Goal: Information Seeking & Learning: Learn about a topic

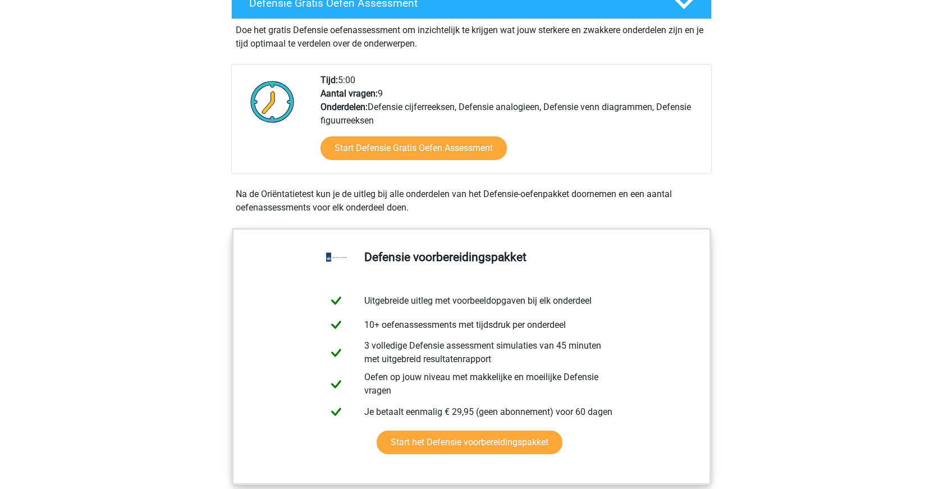
scroll to position [328, 0]
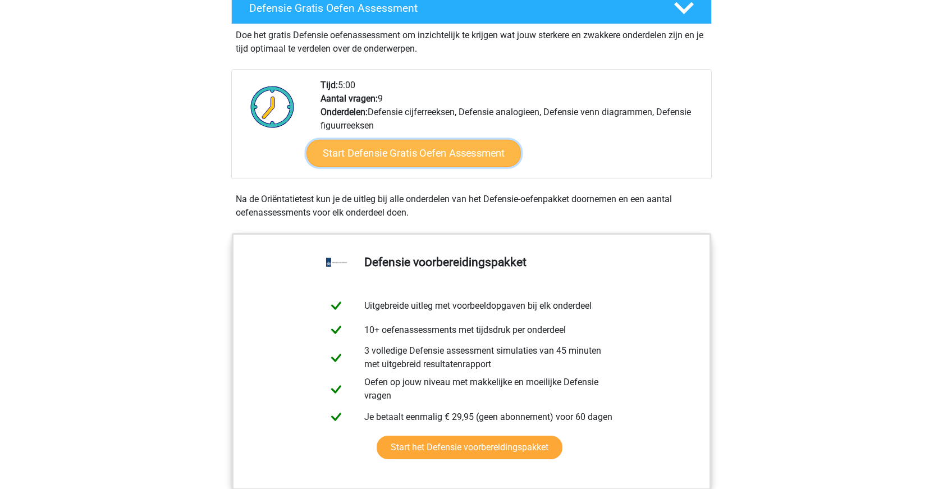
click at [451, 154] on link "Start Defensie Gratis Oefen Assessment" at bounding box center [413, 153] width 214 height 27
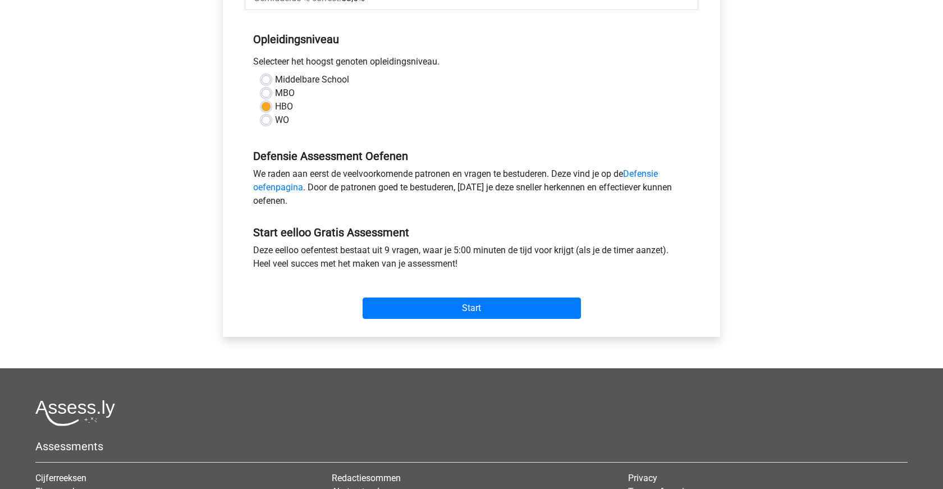
scroll to position [224, 0]
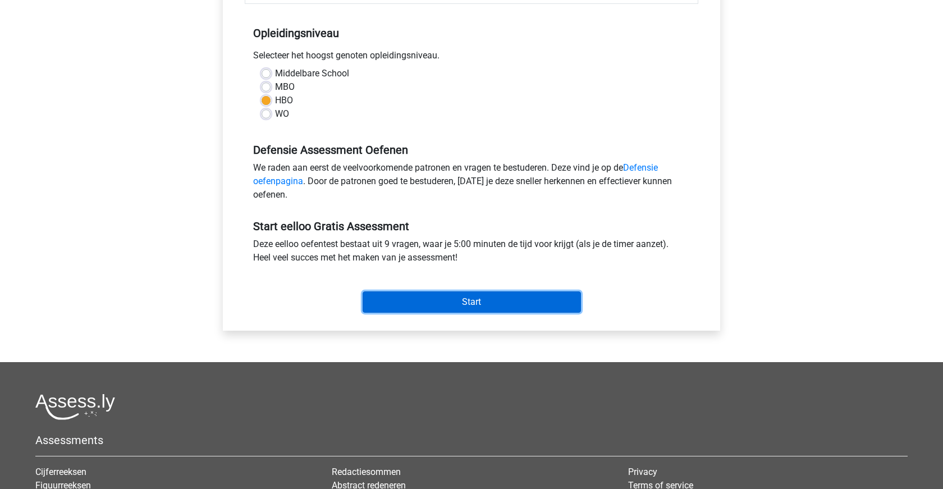
click at [454, 299] on input "Start" at bounding box center [472, 301] width 218 height 21
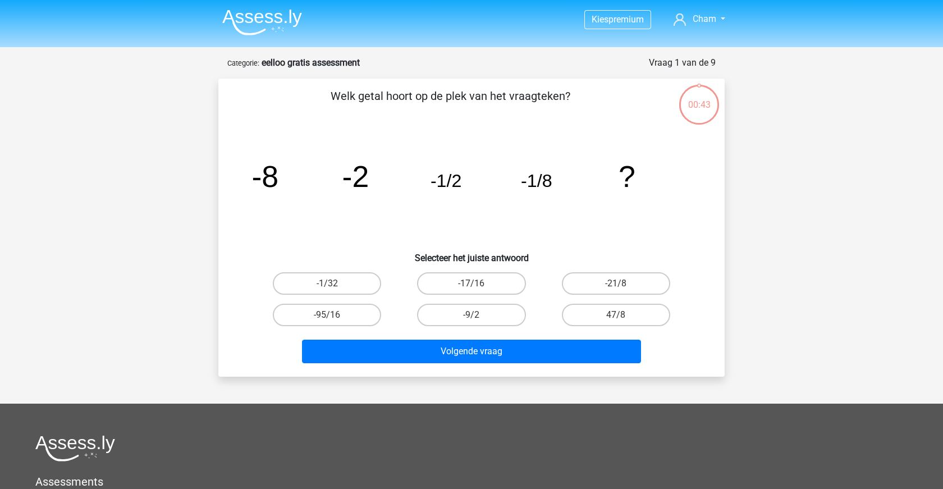
scroll to position [2, 0]
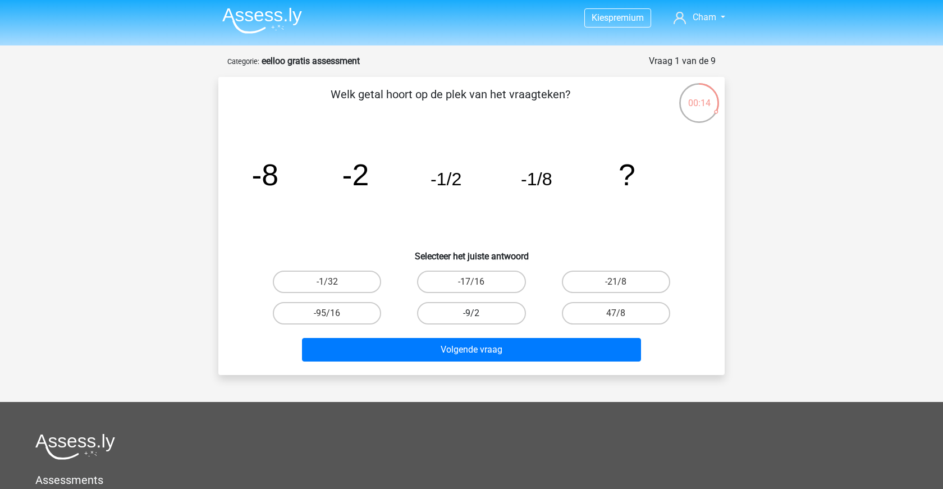
click at [457, 303] on label "-9/2" at bounding box center [471, 313] width 108 height 22
click at [472, 313] on input "-9/2" at bounding box center [475, 316] width 7 height 7
radio input "true"
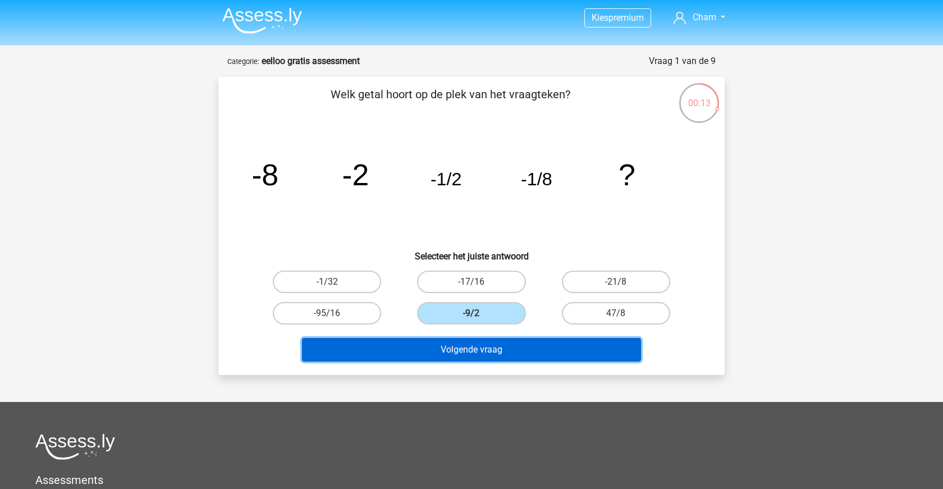
click at [477, 353] on button "Volgende vraag" at bounding box center [472, 350] width 340 height 24
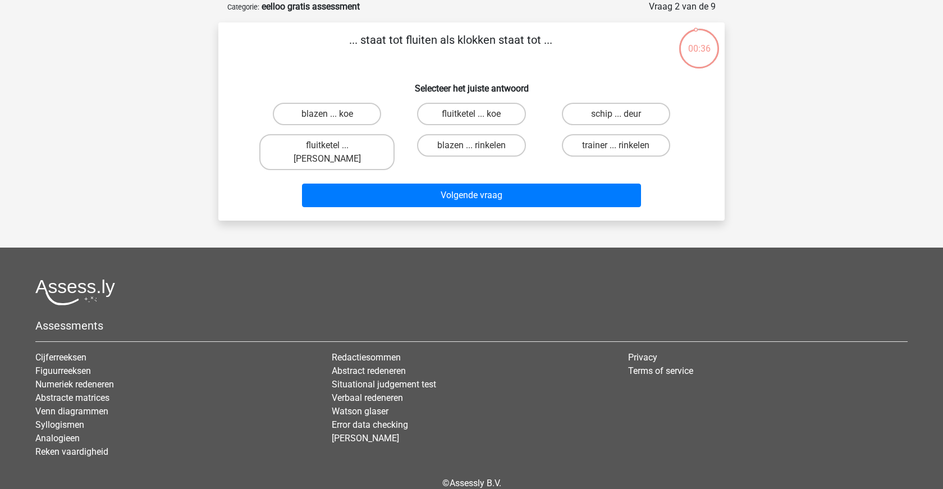
scroll to position [0, 0]
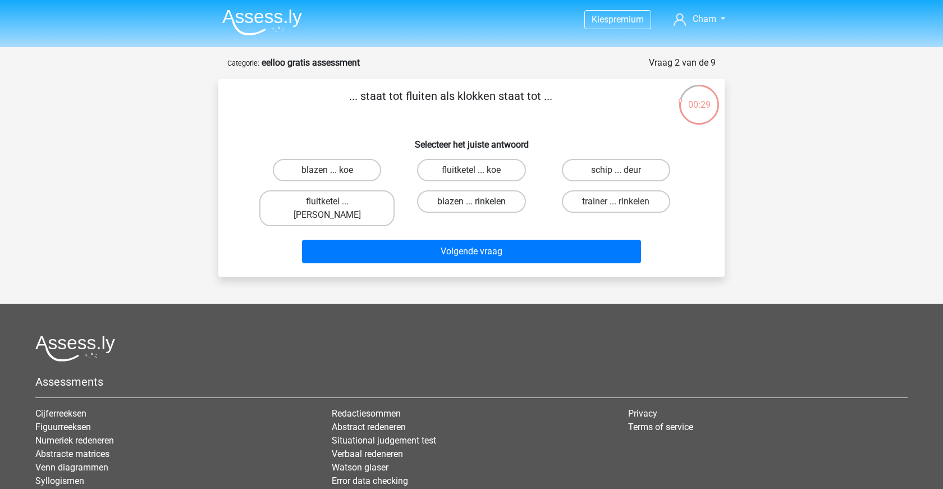
click at [463, 206] on label "blazen ... rinkelen" at bounding box center [471, 201] width 108 height 22
click at [472, 206] on input "blazen ... rinkelen" at bounding box center [475, 205] width 7 height 7
radio input "true"
click at [354, 199] on label "fluitketel ... luiden" at bounding box center [326, 208] width 135 height 36
click at [335, 202] on input "fluitketel ... luiden" at bounding box center [330, 205] width 7 height 7
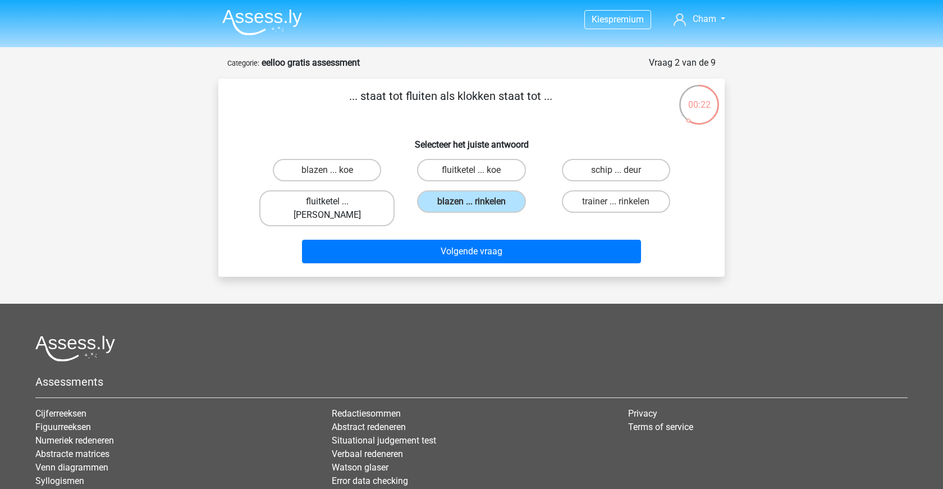
radio input "true"
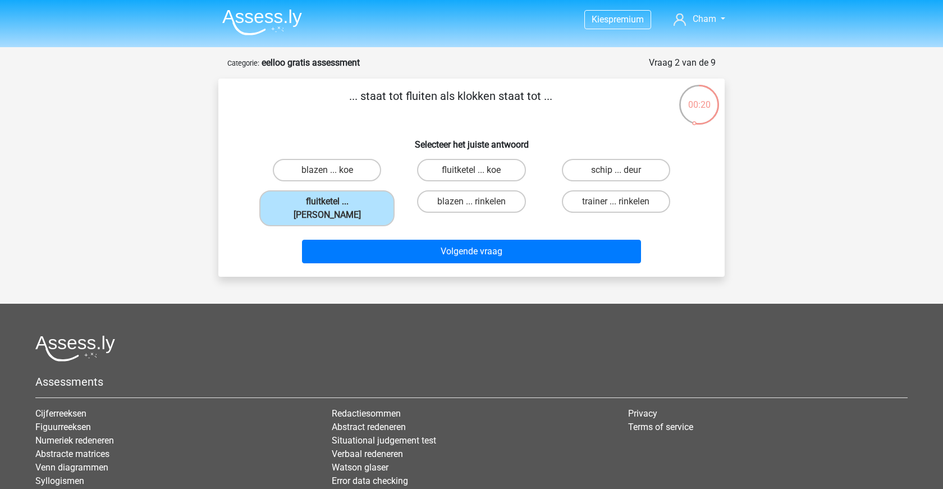
click at [478, 203] on input "blazen ... rinkelen" at bounding box center [475, 205] width 7 height 7
radio input "true"
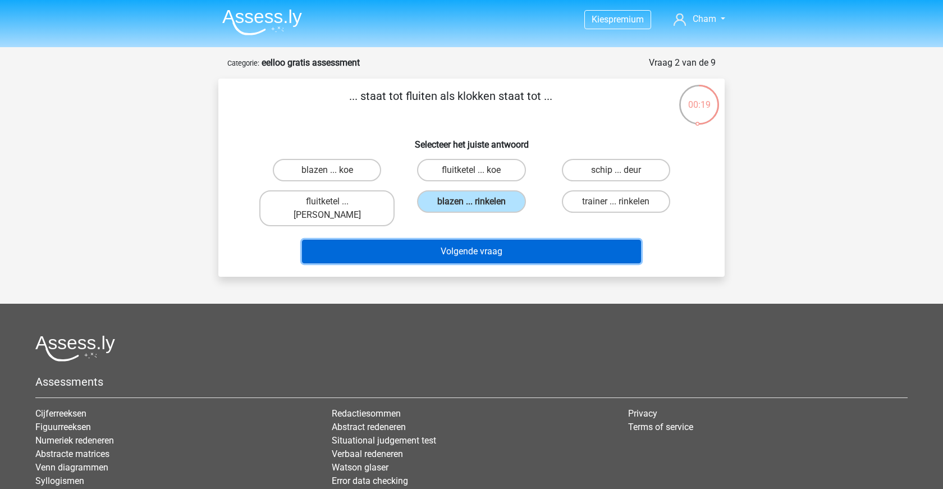
click at [477, 243] on button "Volgende vraag" at bounding box center [472, 252] width 340 height 24
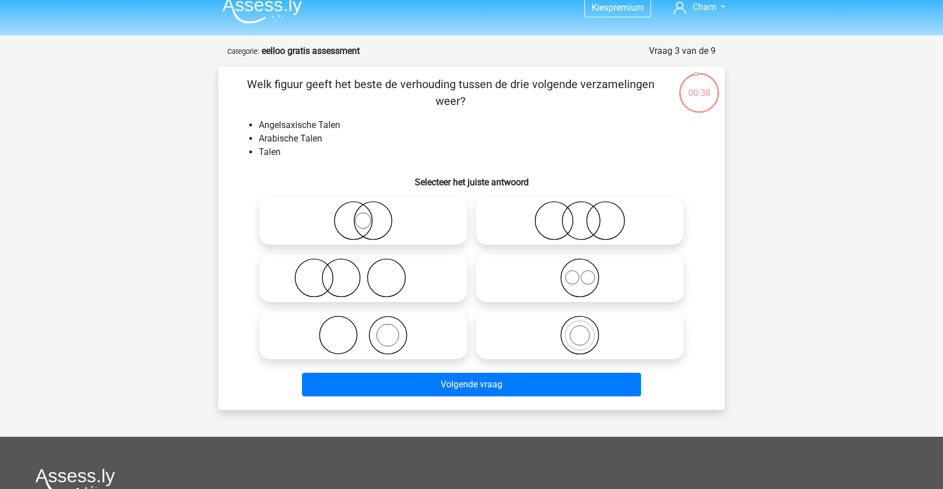
scroll to position [12, 0]
click at [400, 221] on icon at bounding box center [363, 219] width 199 height 39
click at [370, 214] on input "radio" at bounding box center [366, 210] width 7 height 7
radio input "true"
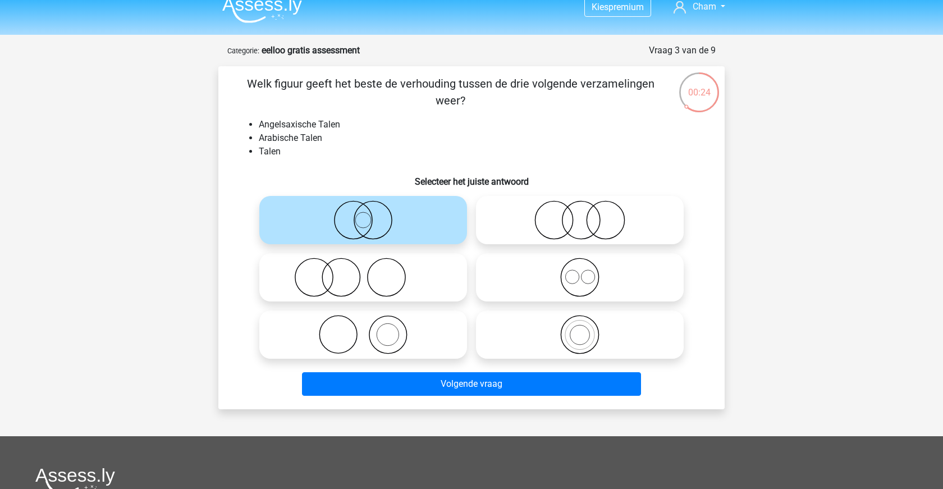
click at [612, 222] on icon at bounding box center [580, 219] width 199 height 39
click at [587, 214] on input "radio" at bounding box center [583, 210] width 7 height 7
radio input "true"
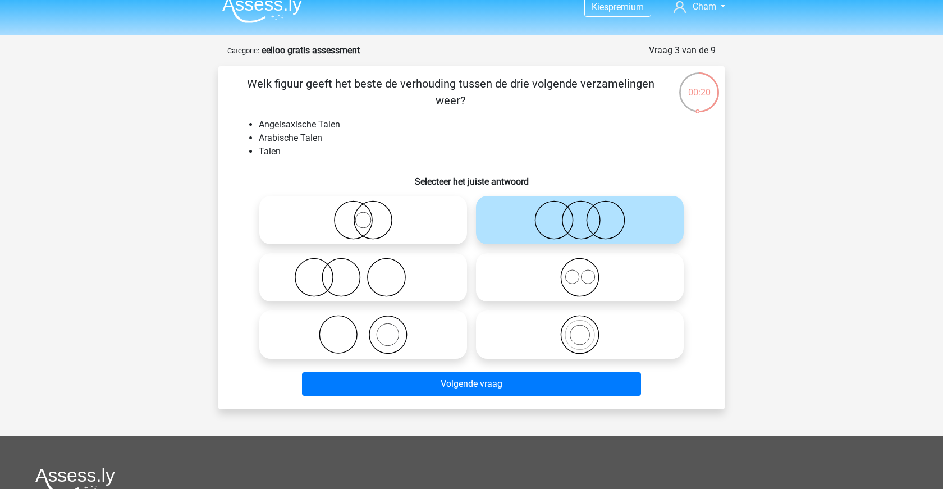
click at [528, 285] on icon at bounding box center [580, 277] width 199 height 39
click at [580, 272] on input "radio" at bounding box center [583, 267] width 7 height 7
radio input "true"
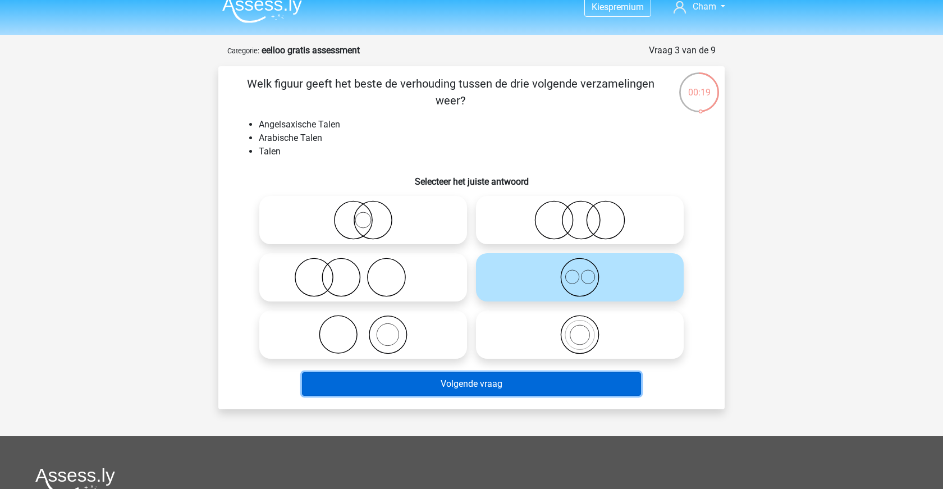
click at [509, 390] on button "Volgende vraag" at bounding box center [472, 384] width 340 height 24
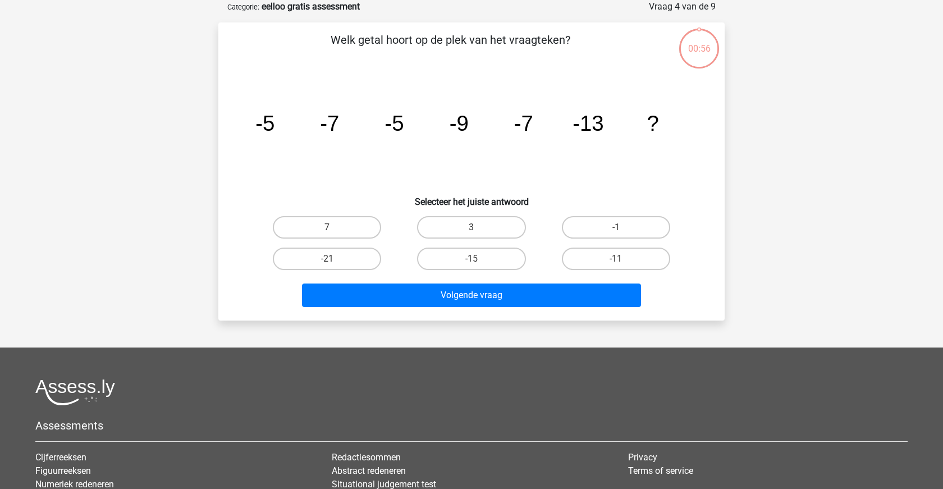
scroll to position [0, 0]
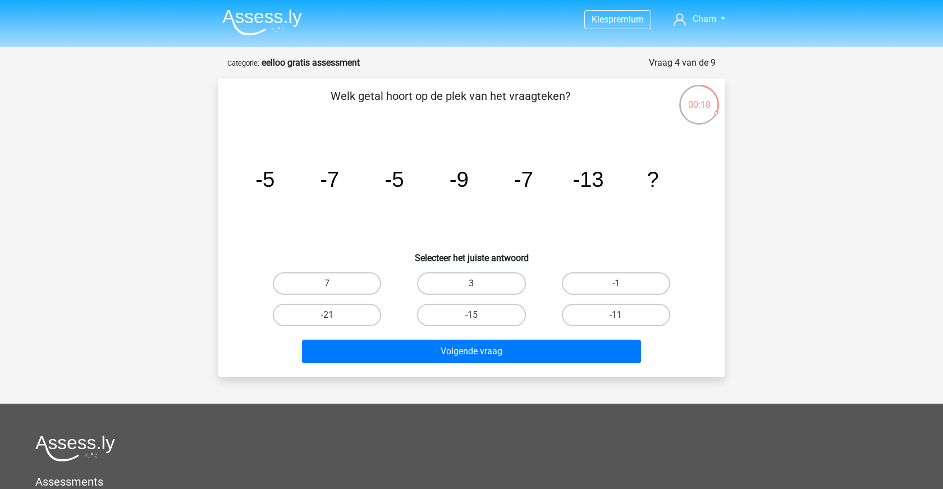
click at [602, 313] on label "-11" at bounding box center [616, 315] width 108 height 22
click at [616, 315] on input "-11" at bounding box center [619, 318] width 7 height 7
radio input "true"
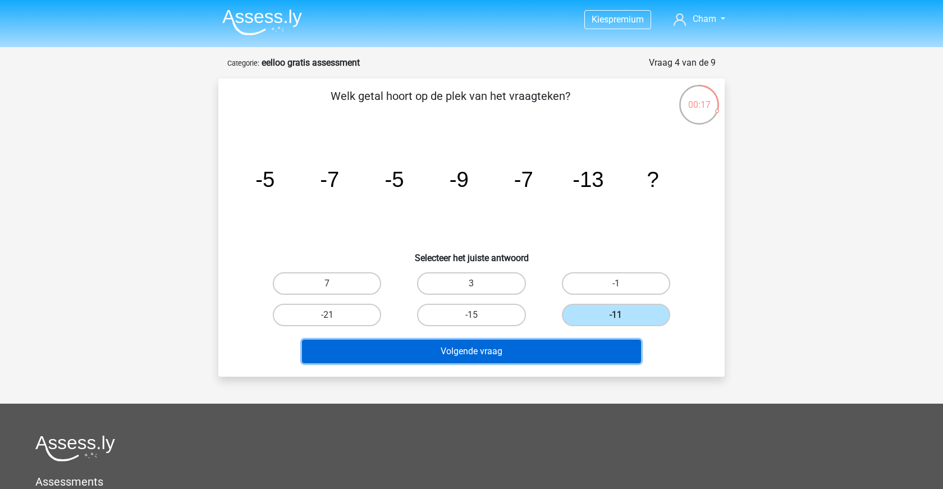
click at [570, 345] on button "Volgende vraag" at bounding box center [472, 352] width 340 height 24
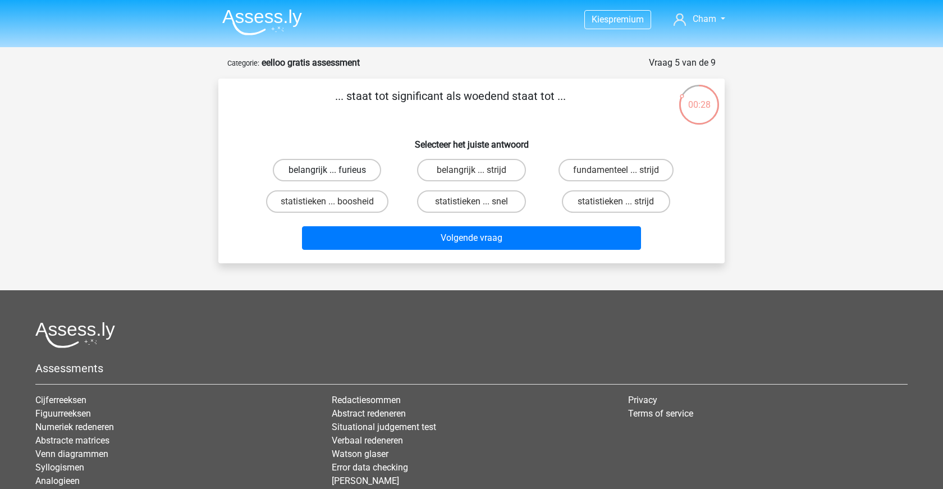
click at [370, 164] on label "belangrijk ... furieus" at bounding box center [327, 170] width 108 height 22
click at [335, 170] on input "belangrijk ... furieus" at bounding box center [330, 173] width 7 height 7
radio input "true"
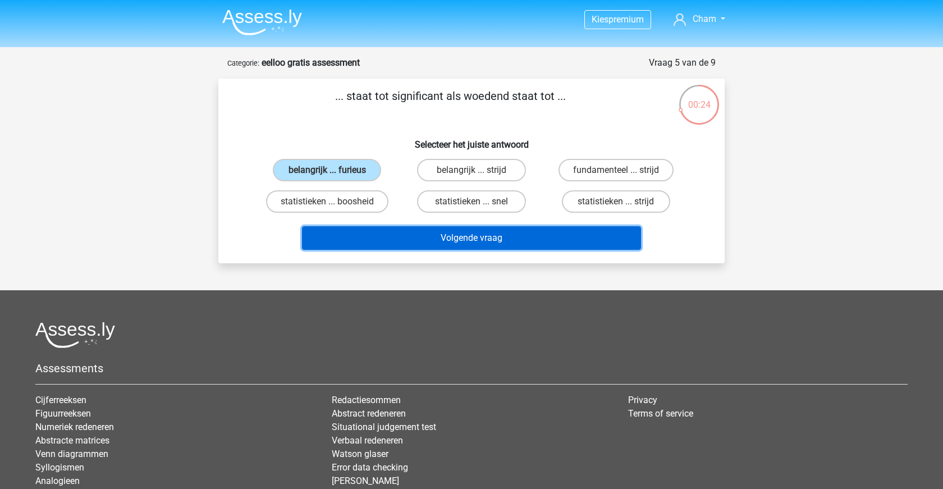
click at [553, 237] on button "Volgende vraag" at bounding box center [472, 238] width 340 height 24
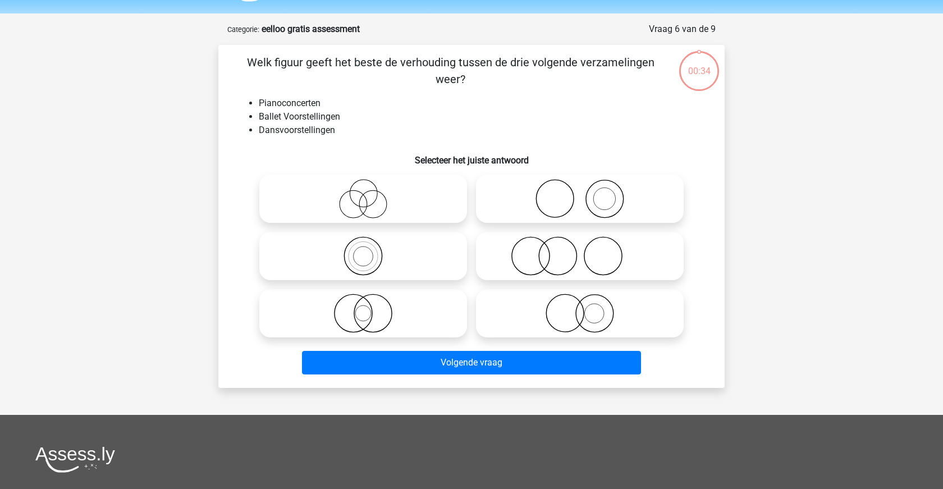
scroll to position [32, 0]
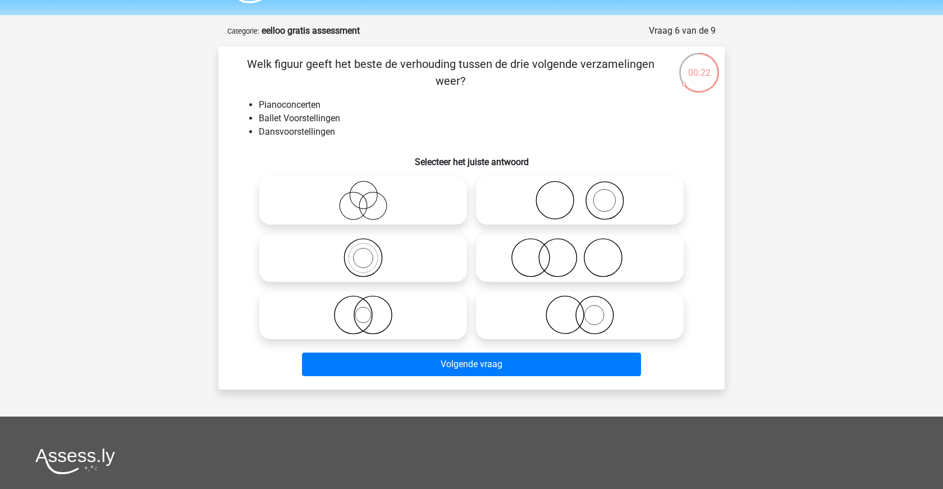
click at [538, 203] on icon at bounding box center [580, 200] width 199 height 39
click at [580, 195] on input "radio" at bounding box center [583, 190] width 7 height 7
radio input "true"
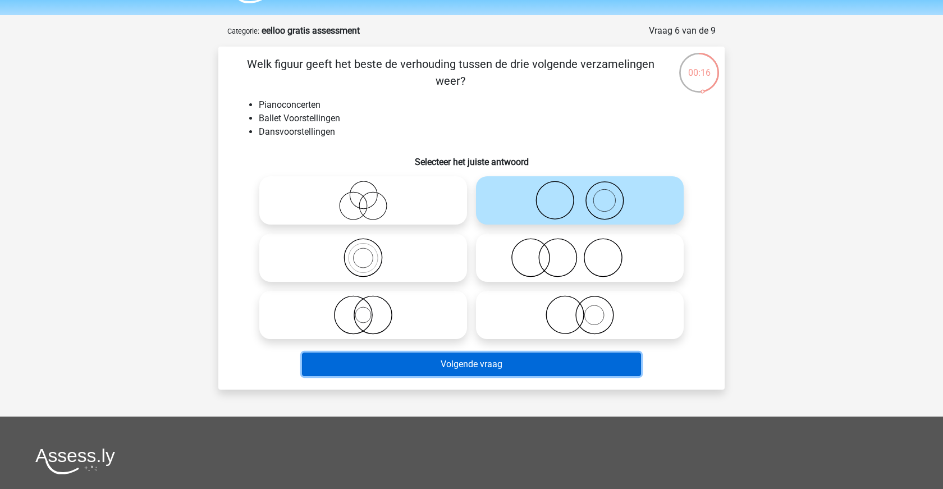
click at [489, 369] on button "Volgende vraag" at bounding box center [472, 365] width 340 height 24
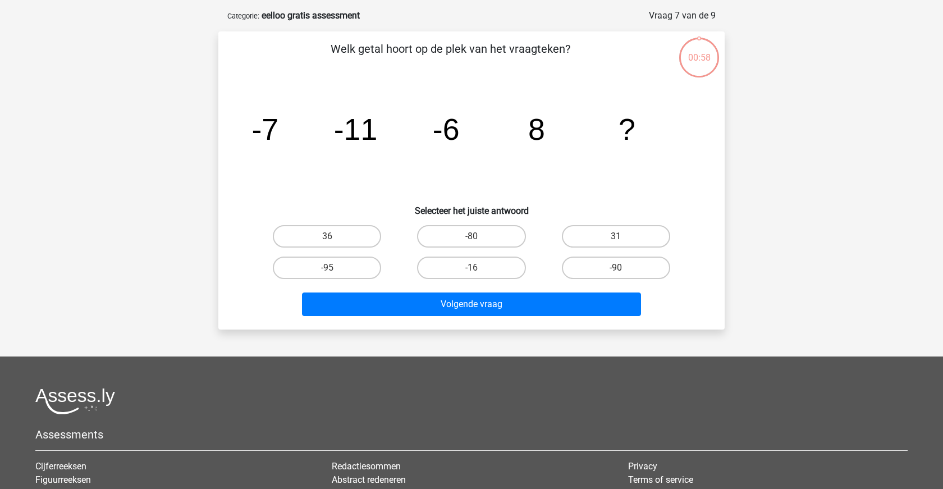
scroll to position [46, 0]
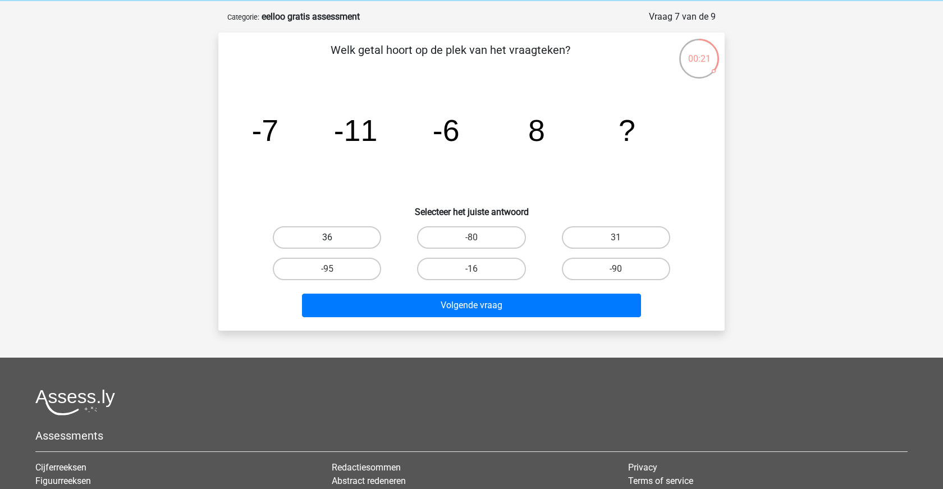
click at [369, 238] on label "36" at bounding box center [327, 237] width 108 height 22
click at [335, 238] on input "36" at bounding box center [330, 240] width 7 height 7
radio input "true"
click at [495, 274] on label "-16" at bounding box center [471, 269] width 108 height 22
click at [479, 274] on input "-16" at bounding box center [475, 272] width 7 height 7
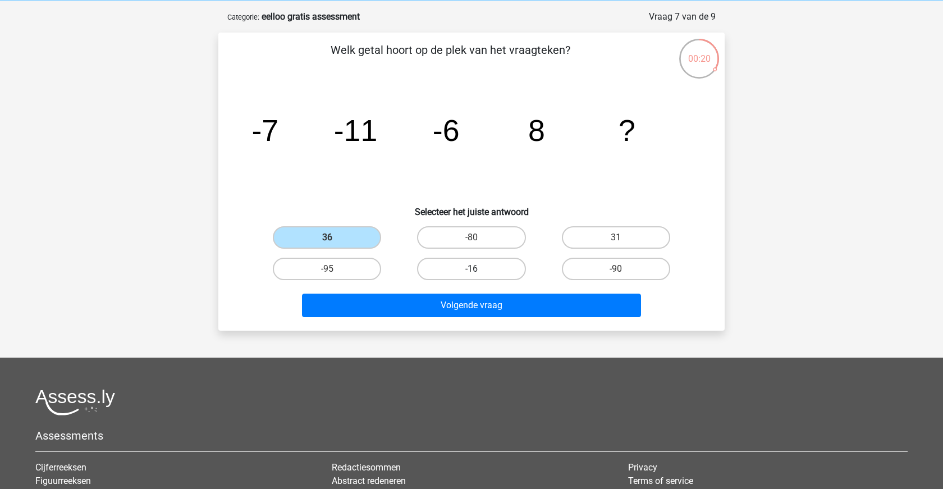
radio input "true"
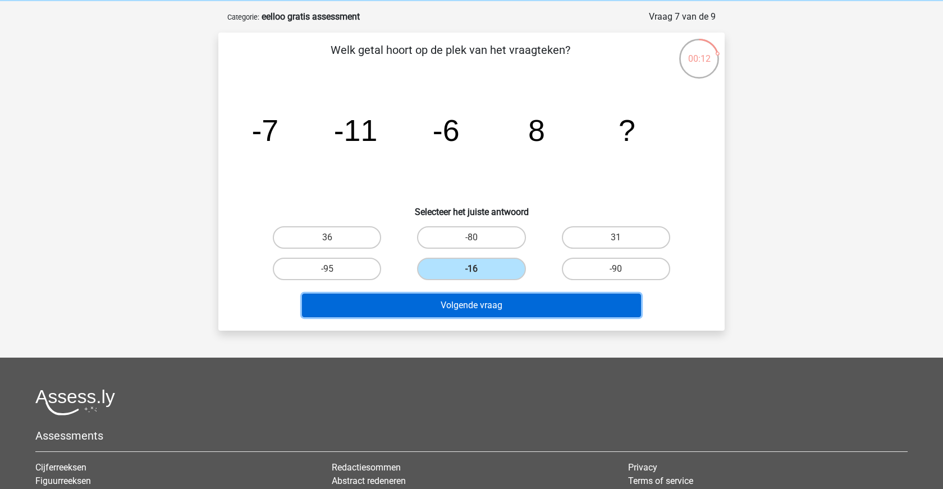
click at [507, 308] on button "Volgende vraag" at bounding box center [472, 306] width 340 height 24
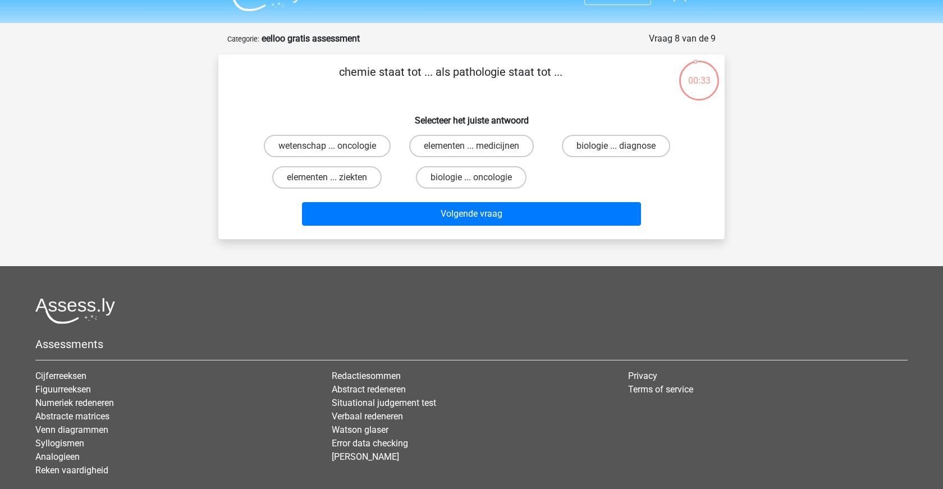
scroll to position [23, 0]
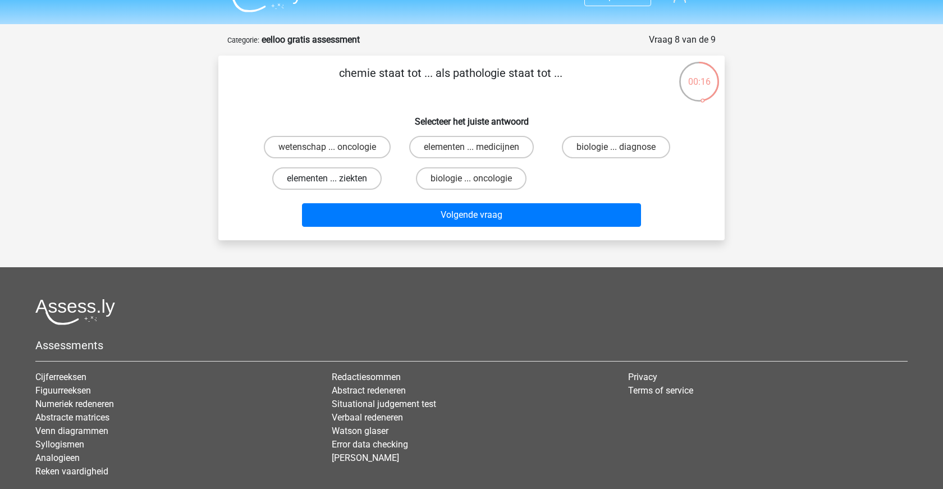
click at [355, 179] on label "elementen ... ziekten" at bounding box center [326, 178] width 109 height 22
click at [335, 179] on input "elementen ... ziekten" at bounding box center [330, 182] width 7 height 7
radio input "true"
click at [326, 150] on label "wetenschap ... oncologie" at bounding box center [327, 147] width 127 height 22
click at [327, 150] on input "wetenschap ... oncologie" at bounding box center [330, 150] width 7 height 7
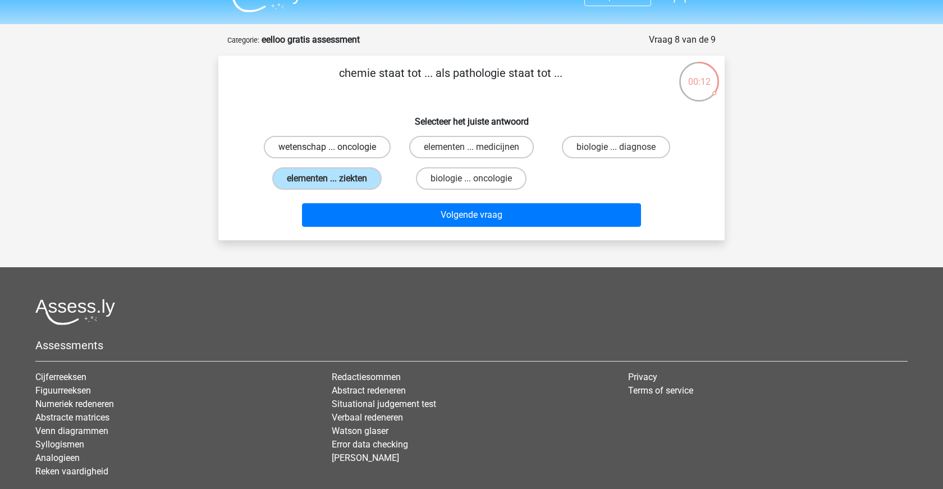
radio input "true"
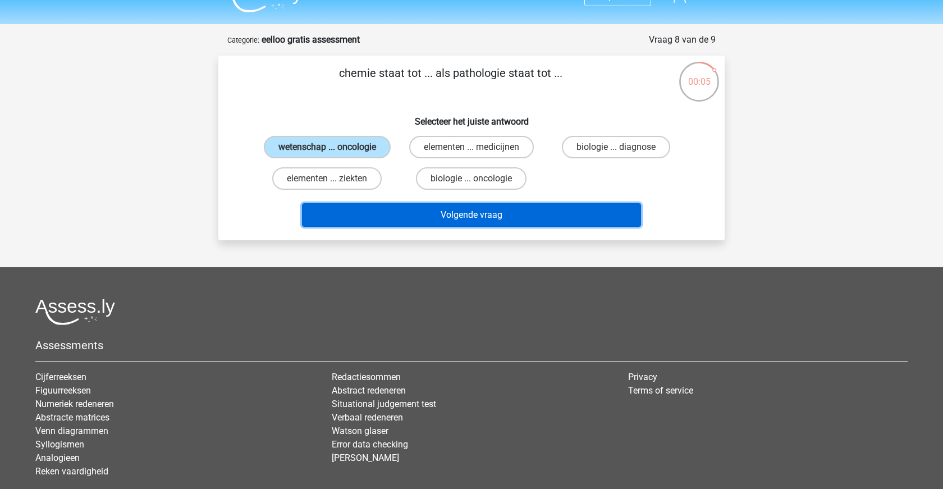
click at [487, 217] on button "Volgende vraag" at bounding box center [472, 215] width 340 height 24
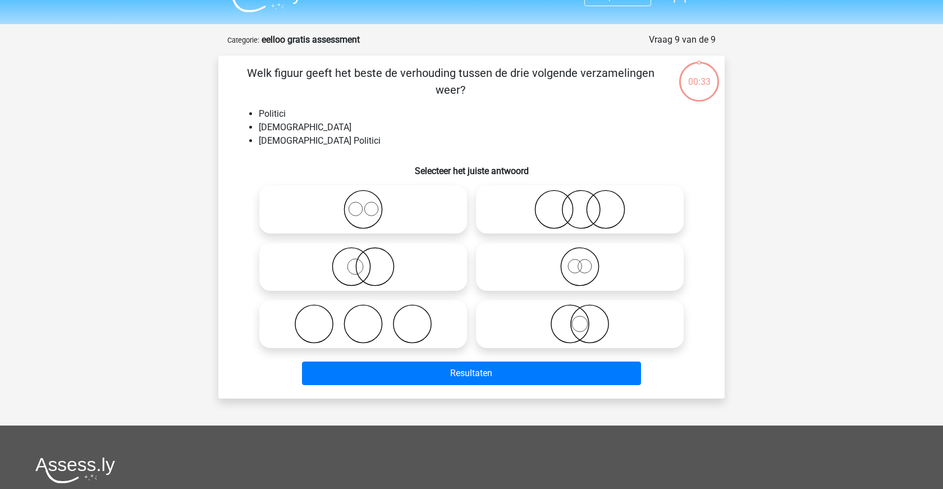
scroll to position [22, 0]
click at [573, 274] on icon at bounding box center [580, 267] width 199 height 39
click at [580, 262] on input "radio" at bounding box center [583, 257] width 7 height 7
radio input "true"
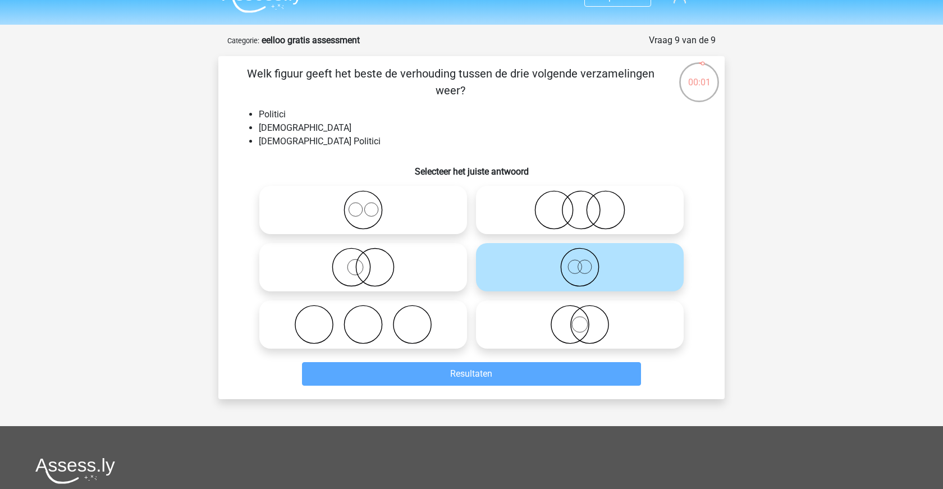
click at [438, 241] on div at bounding box center [363, 267] width 217 height 57
click at [419, 273] on icon at bounding box center [363, 267] width 199 height 39
click at [370, 262] on input "radio" at bounding box center [366, 257] width 7 height 7
radio input "true"
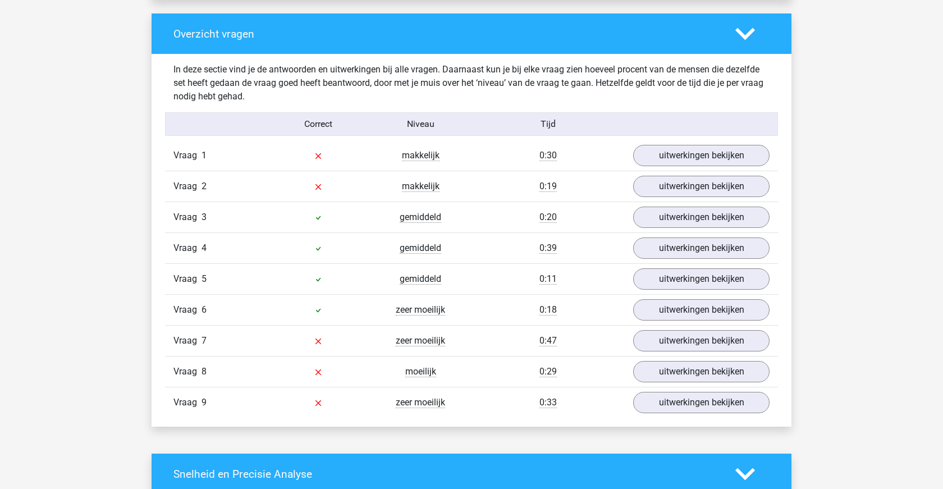
scroll to position [1142, 0]
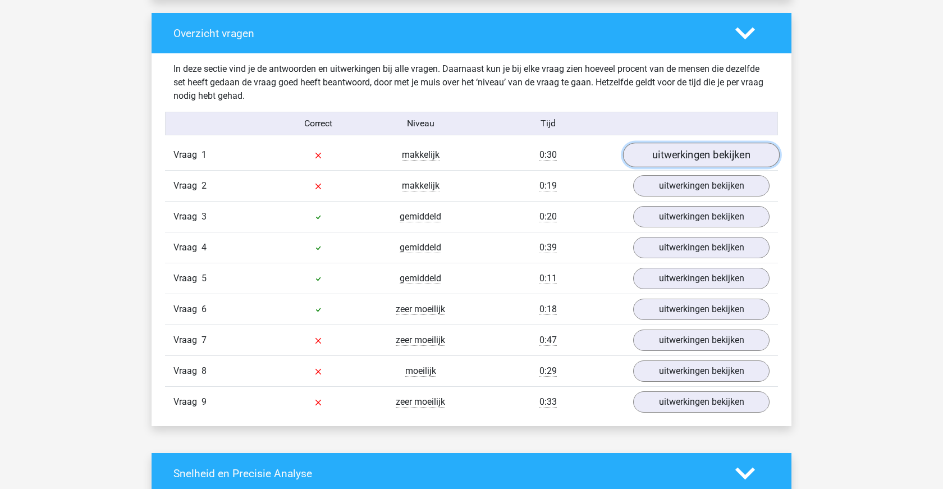
click at [676, 162] on link "uitwerkingen bekijken" at bounding box center [701, 155] width 157 height 25
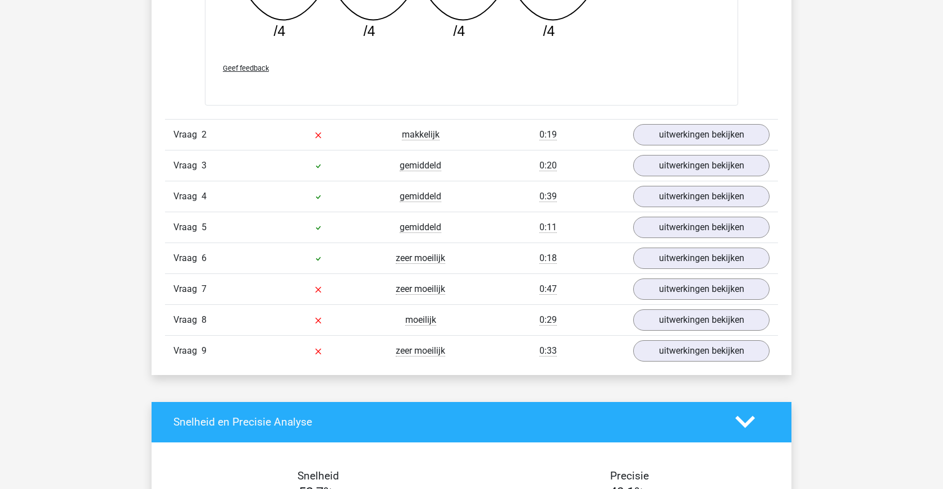
scroll to position [1691, 0]
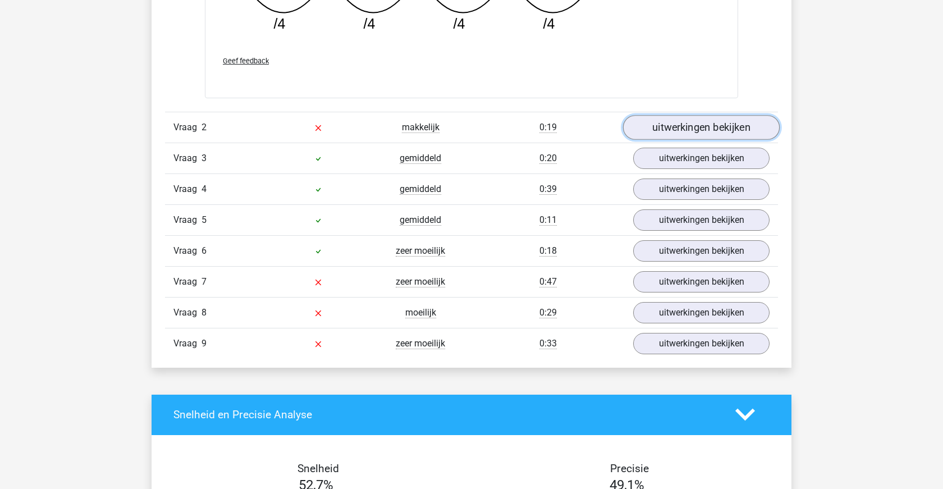
click at [691, 123] on link "uitwerkingen bekijken" at bounding box center [701, 127] width 157 height 25
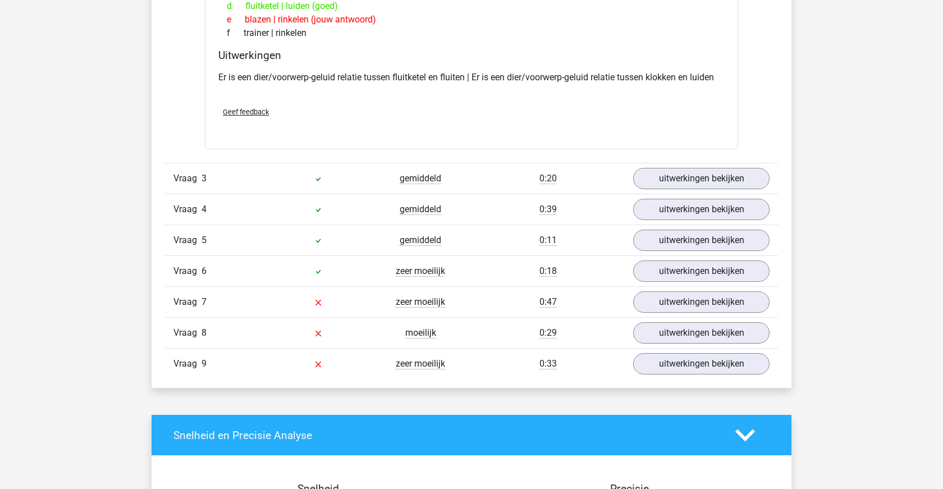
scroll to position [1929, 0]
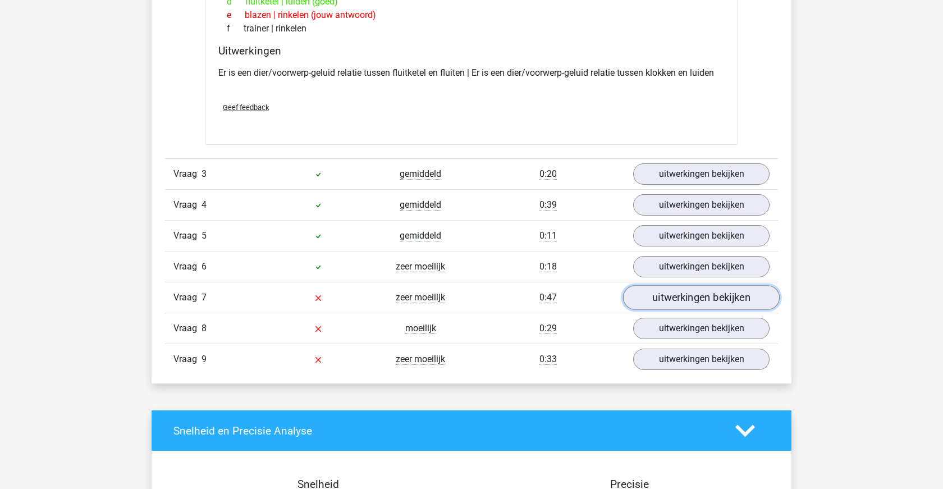
click at [650, 303] on link "uitwerkingen bekijken" at bounding box center [701, 297] width 157 height 25
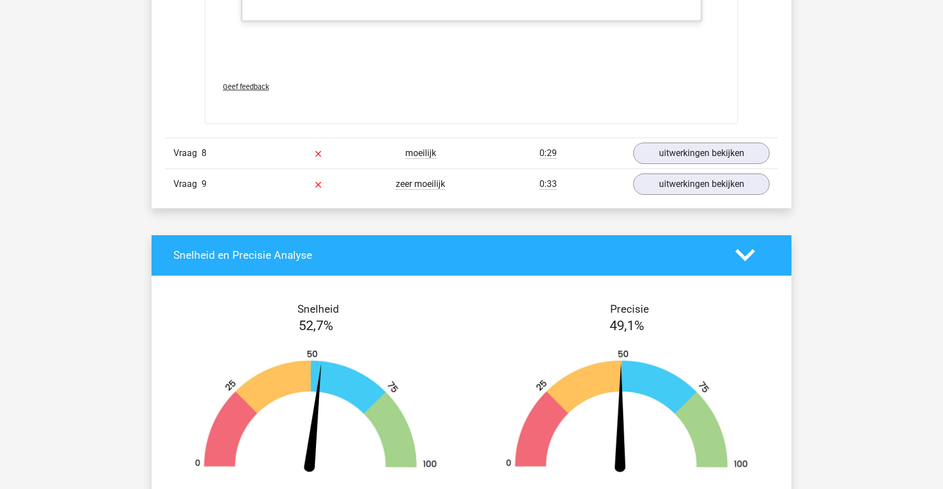
scroll to position [2800, 0]
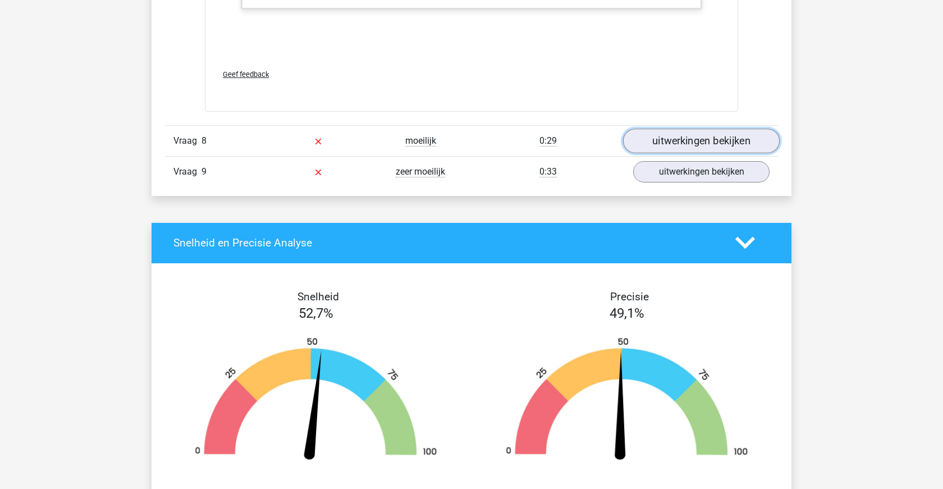
click at [699, 139] on link "uitwerkingen bekijken" at bounding box center [701, 141] width 157 height 25
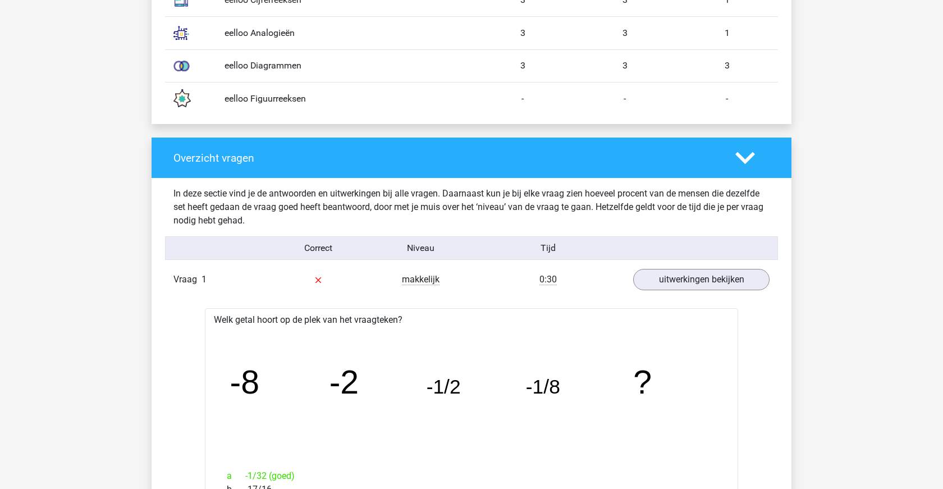
scroll to position [0, 0]
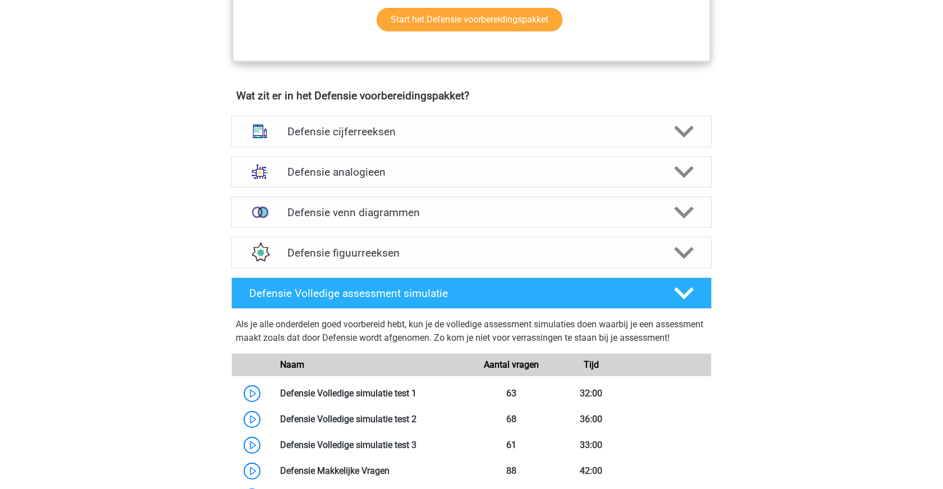
scroll to position [757, 0]
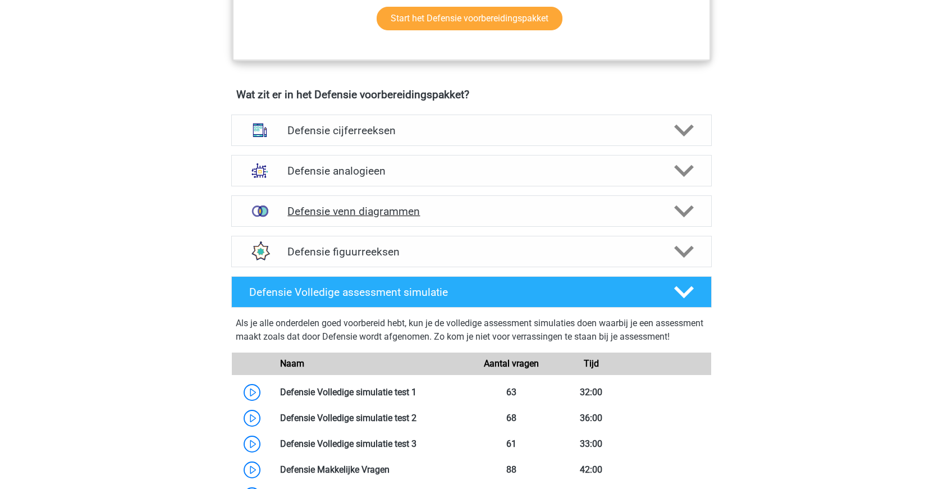
click at [679, 213] on icon at bounding box center [684, 212] width 20 height 20
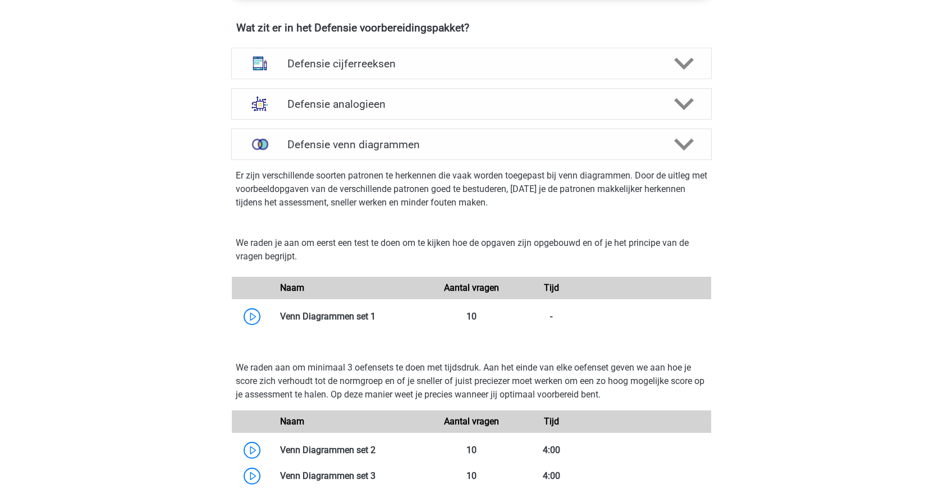
scroll to position [813, 0]
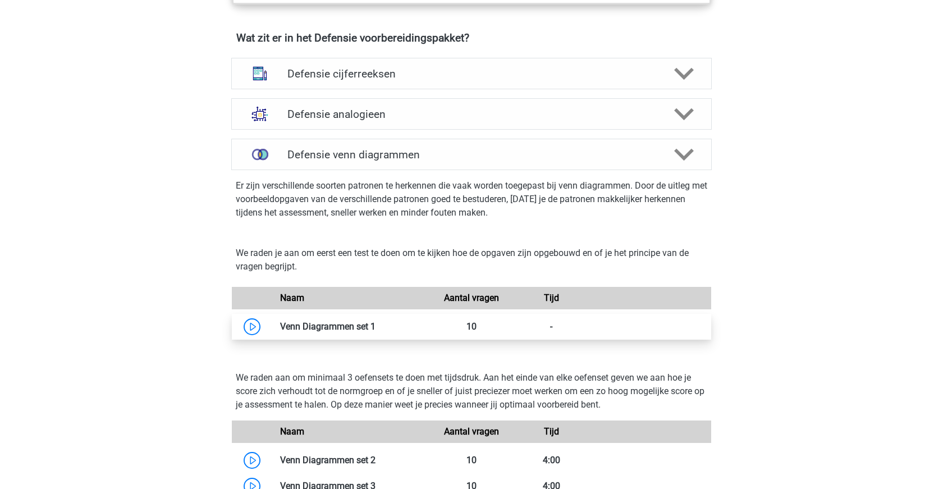
click at [376, 324] on link at bounding box center [376, 326] width 0 height 11
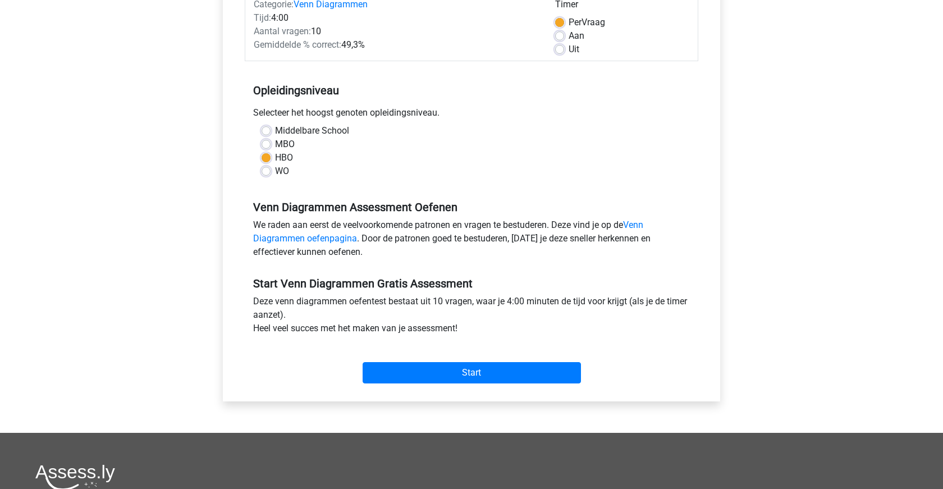
scroll to position [158, 0]
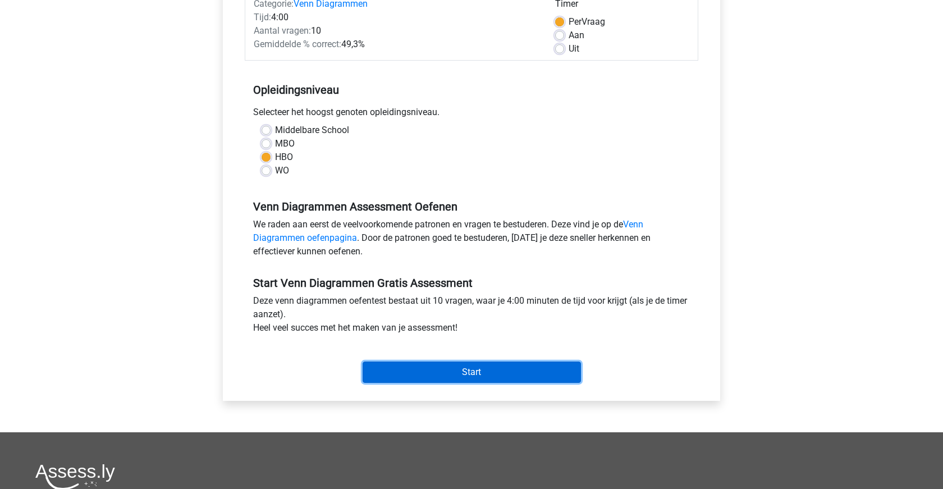
click at [457, 376] on input "Start" at bounding box center [472, 372] width 218 height 21
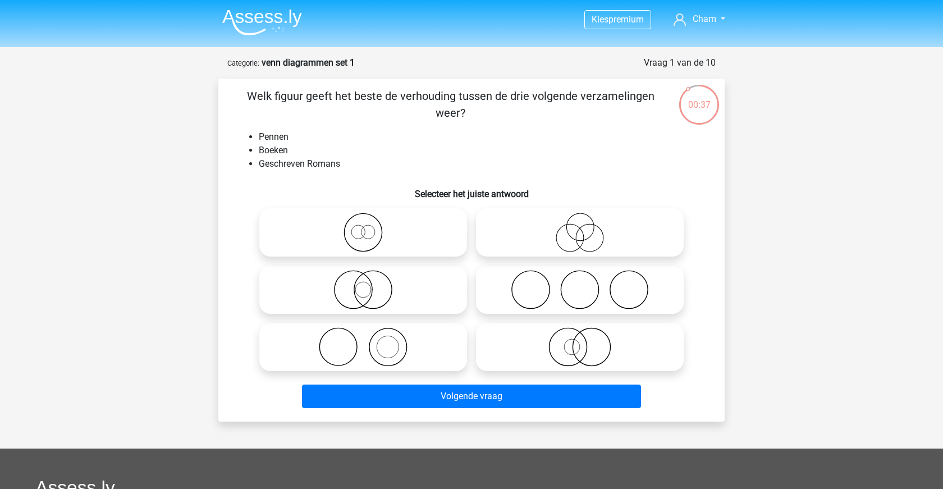
click at [589, 299] on icon at bounding box center [580, 289] width 199 height 39
click at [587, 284] on input "radio" at bounding box center [583, 280] width 7 height 7
radio input "true"
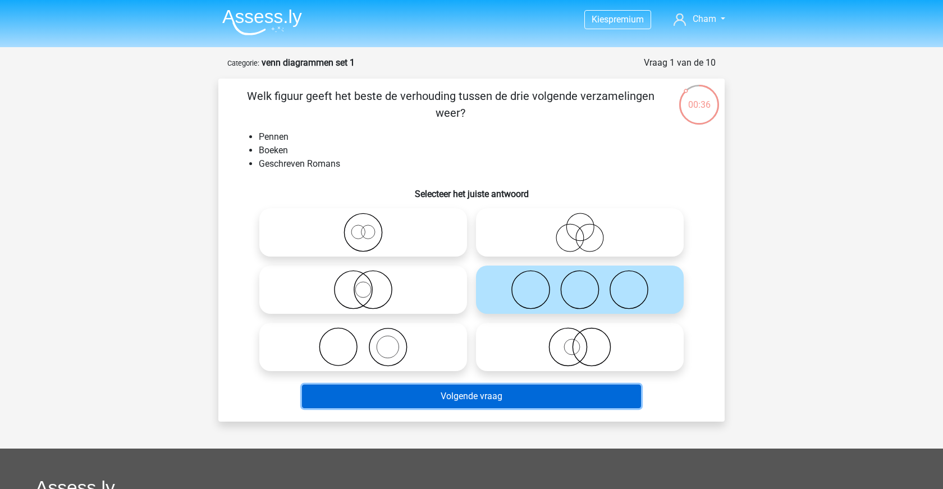
click at [527, 396] on button "Volgende vraag" at bounding box center [472, 397] width 340 height 24
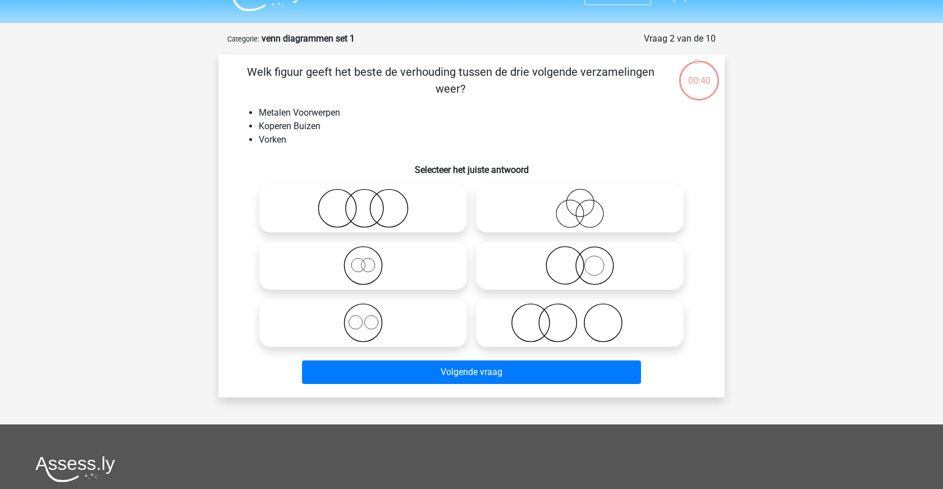
scroll to position [21, 0]
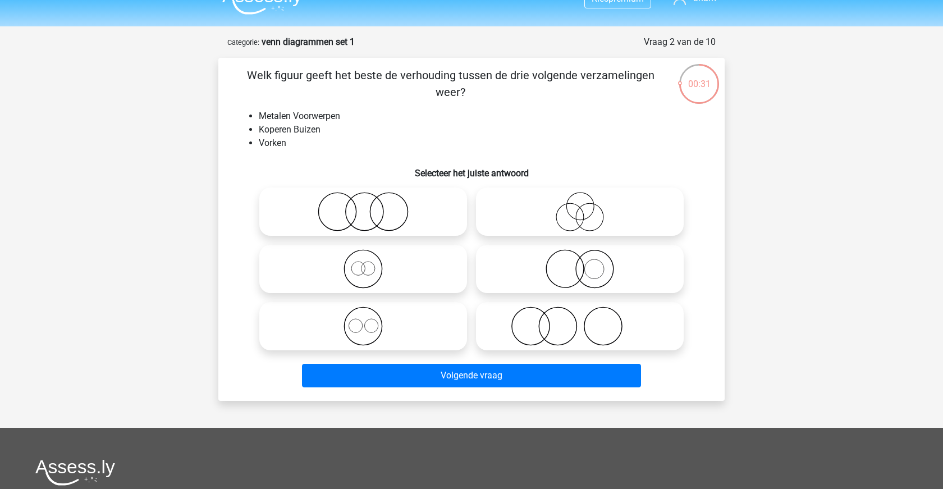
click at [541, 330] on icon at bounding box center [580, 325] width 199 height 39
click at [580, 321] on input "radio" at bounding box center [583, 316] width 7 height 7
radio input "true"
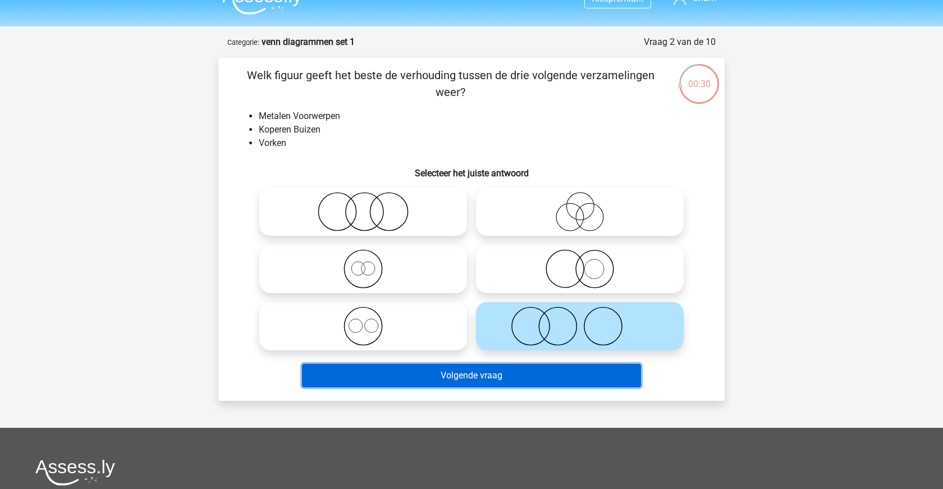
click at [531, 374] on button "Volgende vraag" at bounding box center [472, 376] width 340 height 24
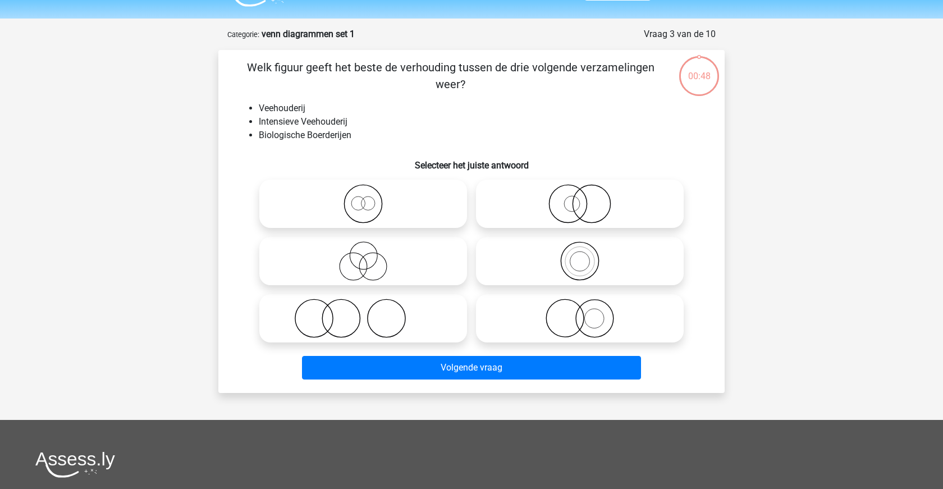
scroll to position [0, 0]
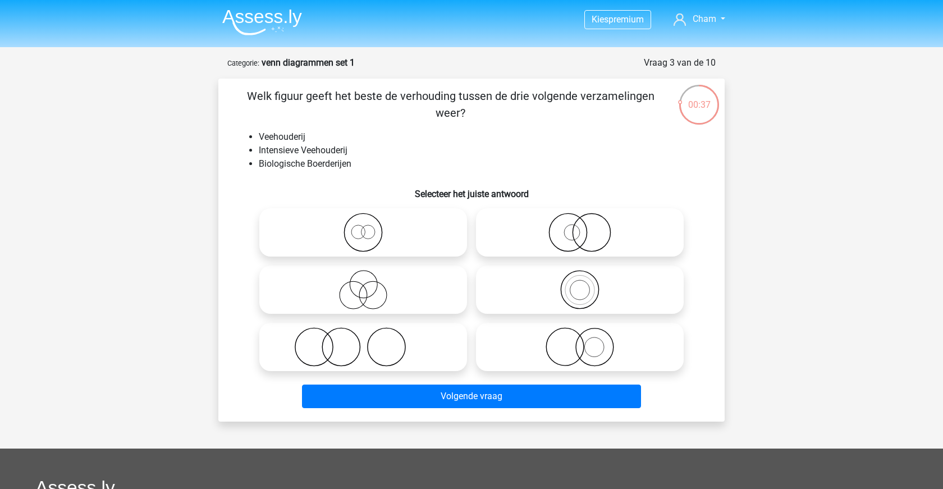
click at [319, 289] on icon at bounding box center [363, 289] width 199 height 39
click at [363, 284] on input "radio" at bounding box center [366, 280] width 7 height 7
radio input "true"
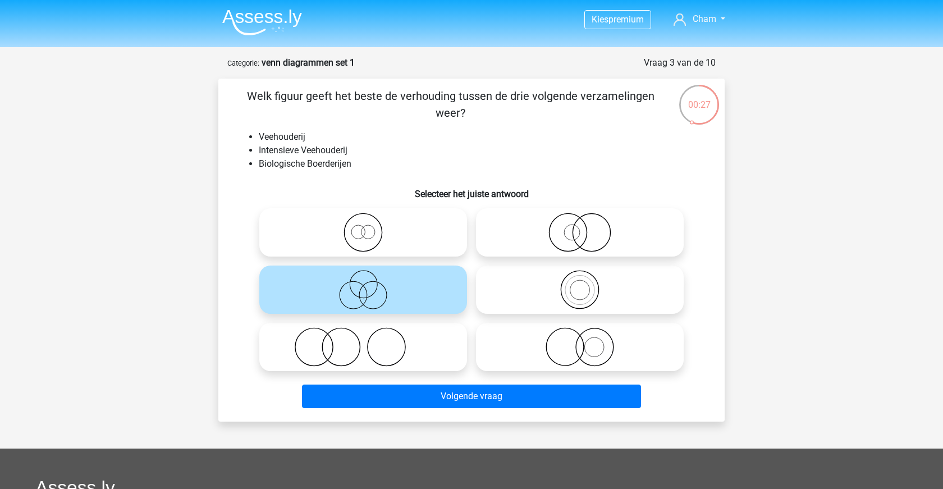
click at [557, 345] on icon at bounding box center [580, 346] width 199 height 39
click at [580, 341] on input "radio" at bounding box center [583, 337] width 7 height 7
radio input "true"
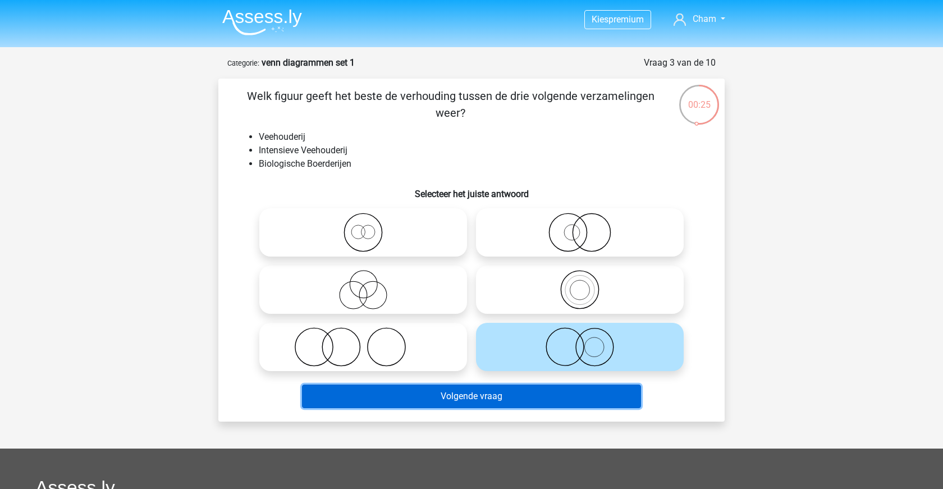
click at [562, 399] on button "Volgende vraag" at bounding box center [472, 397] width 340 height 24
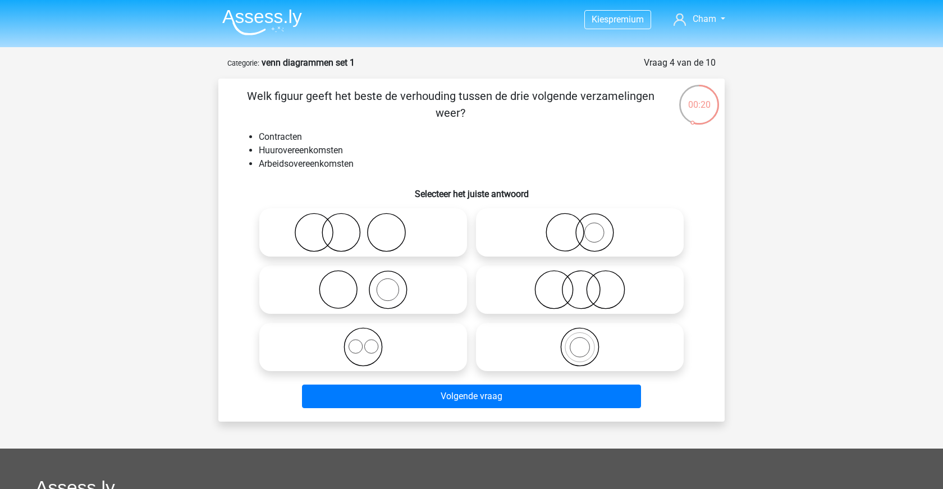
click at [383, 354] on icon at bounding box center [363, 346] width 199 height 39
click at [370, 341] on input "radio" at bounding box center [366, 337] width 7 height 7
radio input "true"
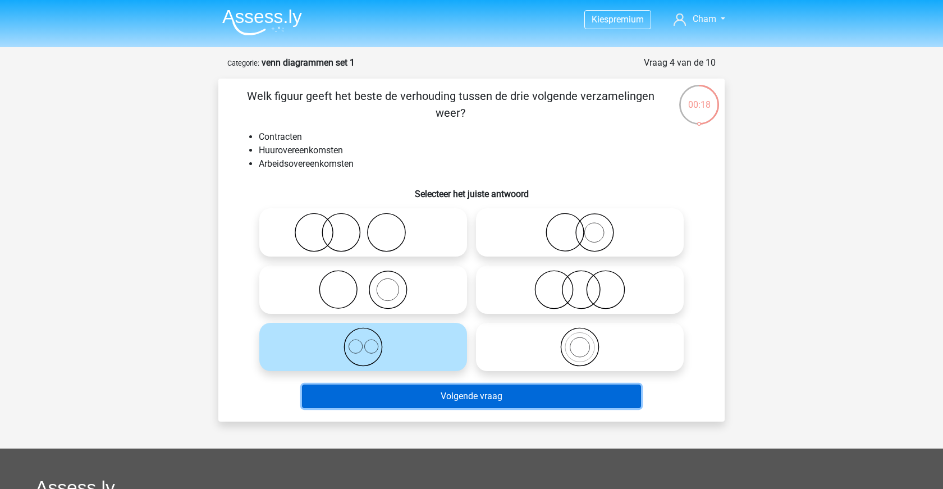
click at [539, 402] on button "Volgende vraag" at bounding box center [472, 397] width 340 height 24
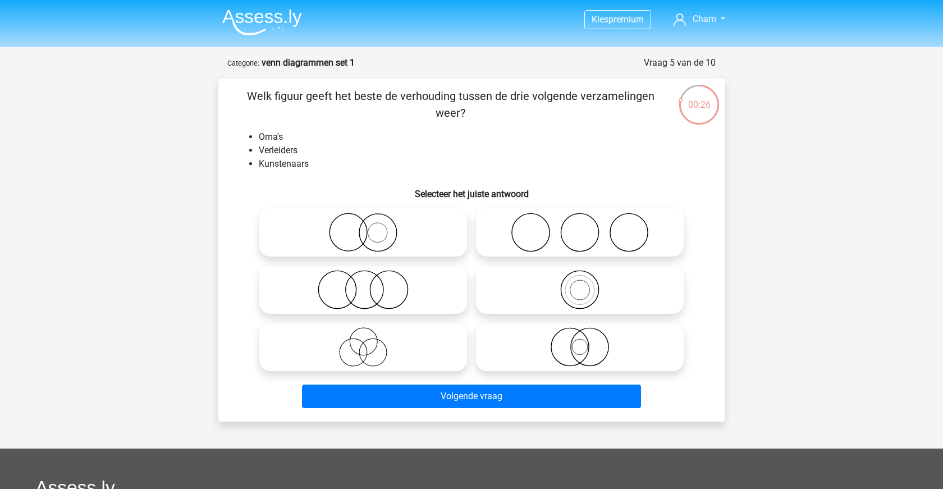
click at [370, 358] on icon at bounding box center [363, 346] width 199 height 39
click at [370, 341] on input "radio" at bounding box center [366, 337] width 7 height 7
radio input "true"
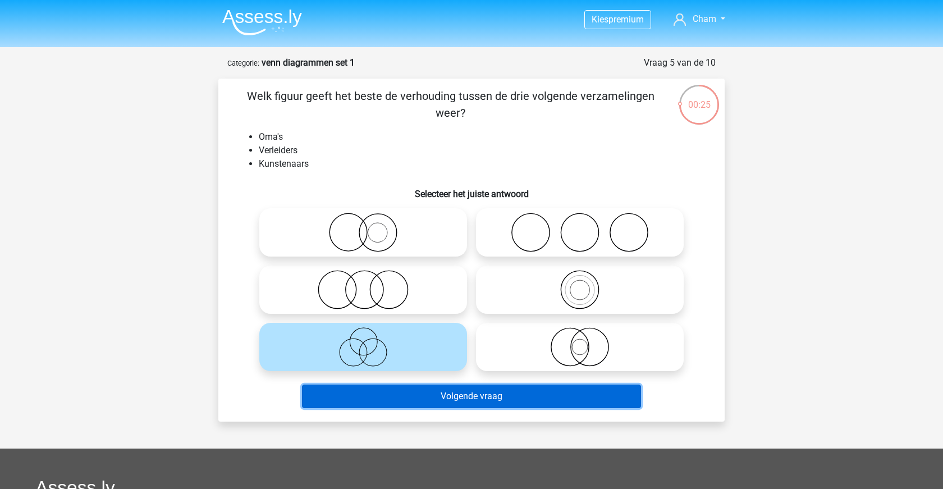
click at [507, 401] on button "Volgende vraag" at bounding box center [472, 397] width 340 height 24
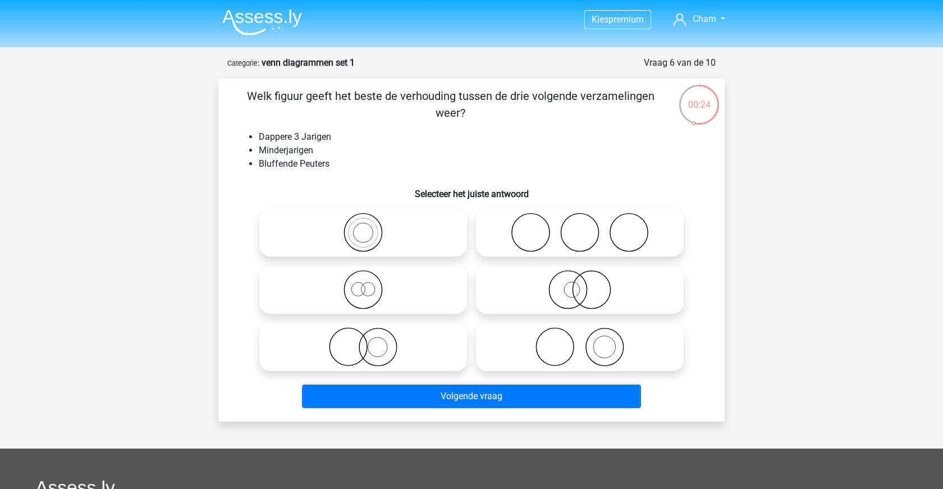
click at [369, 237] on icon at bounding box center [363, 232] width 199 height 39
click at [369, 227] on input "radio" at bounding box center [366, 222] width 7 height 7
radio input "true"
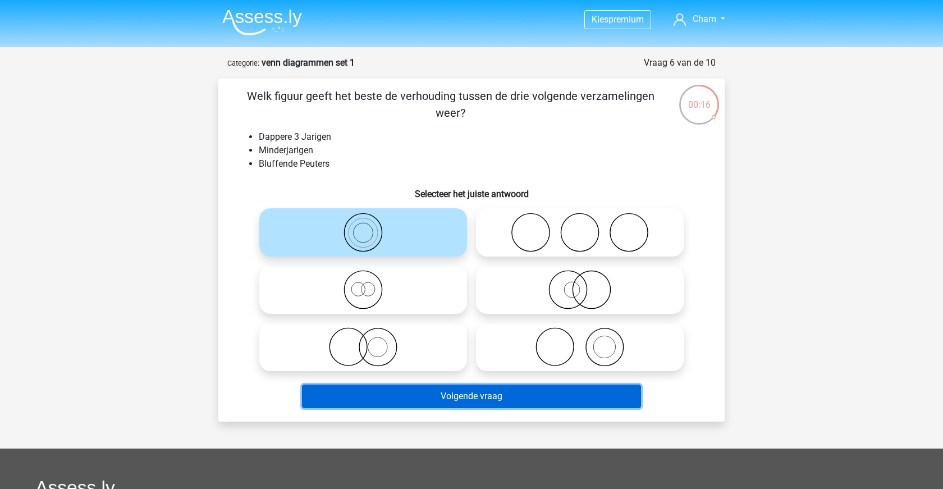
click at [496, 405] on button "Volgende vraag" at bounding box center [472, 397] width 340 height 24
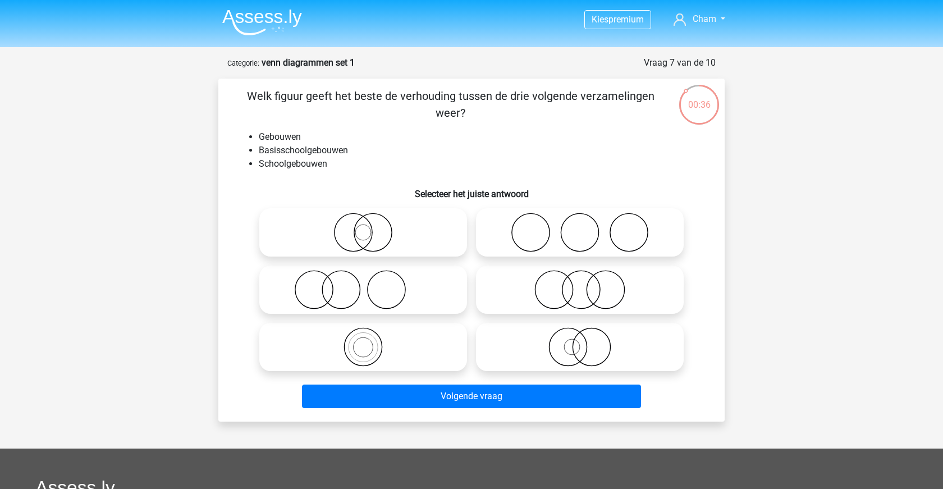
click at [556, 289] on icon at bounding box center [580, 289] width 199 height 39
click at [580, 284] on input "radio" at bounding box center [583, 280] width 7 height 7
radio input "true"
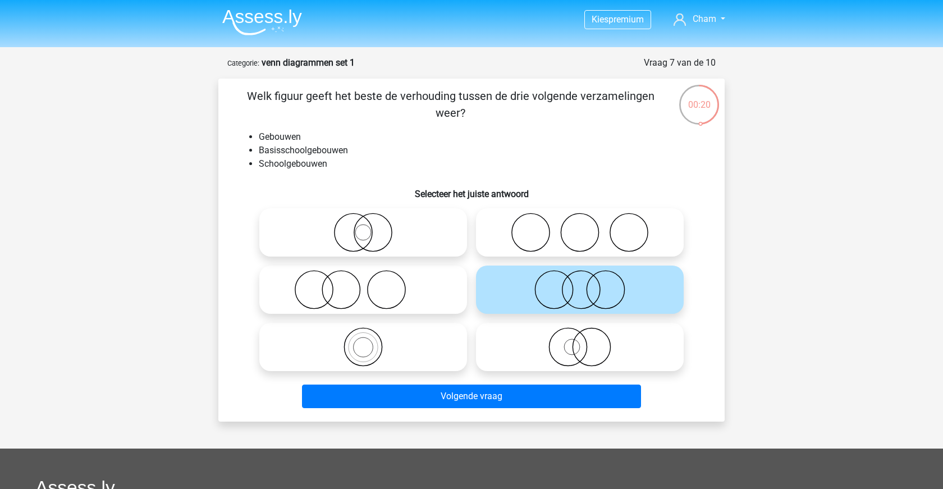
click at [388, 251] on icon at bounding box center [363, 232] width 199 height 39
click at [370, 227] on input "radio" at bounding box center [366, 222] width 7 height 7
radio input "true"
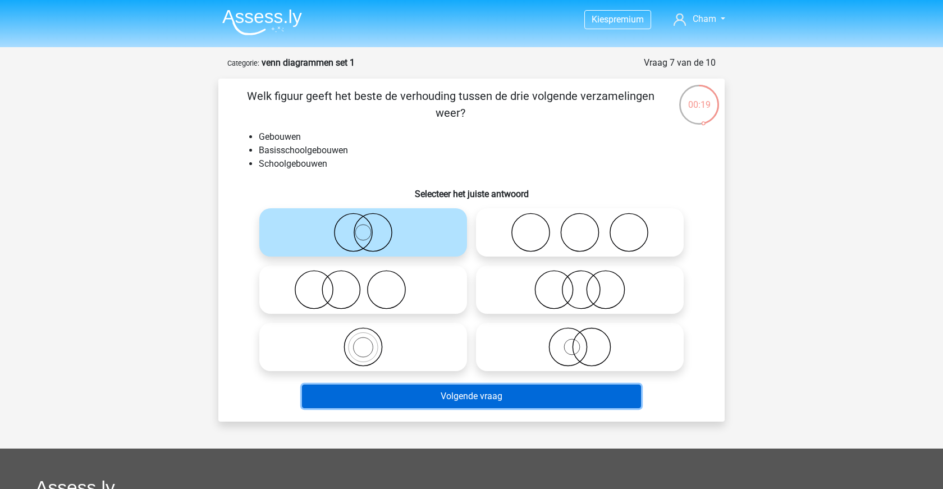
click at [427, 401] on button "Volgende vraag" at bounding box center [472, 397] width 340 height 24
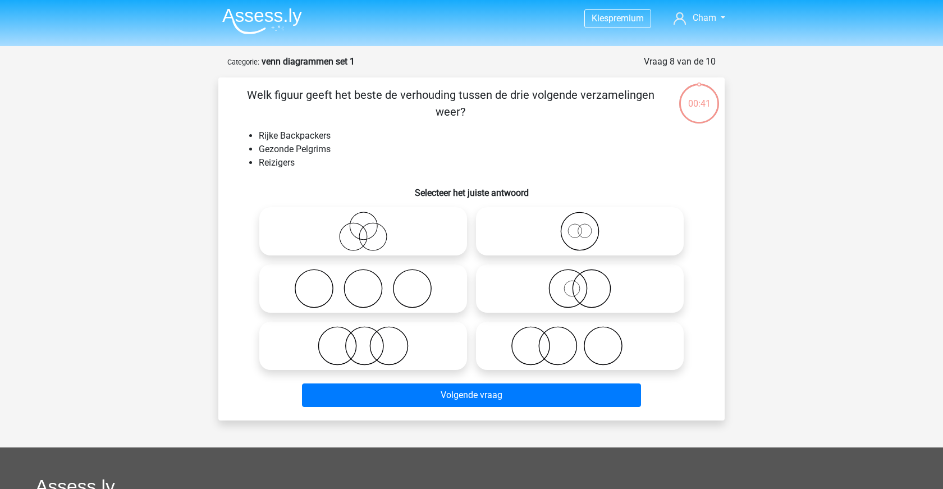
scroll to position [1, 0]
click at [386, 235] on icon at bounding box center [363, 231] width 199 height 39
click at [370, 226] on input "radio" at bounding box center [366, 222] width 7 height 7
radio input "true"
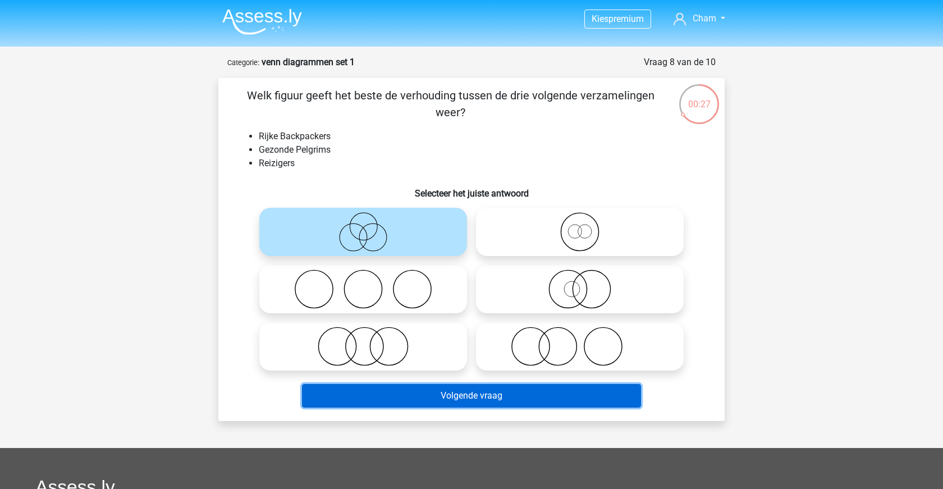
click at [509, 407] on button "Volgende vraag" at bounding box center [472, 396] width 340 height 24
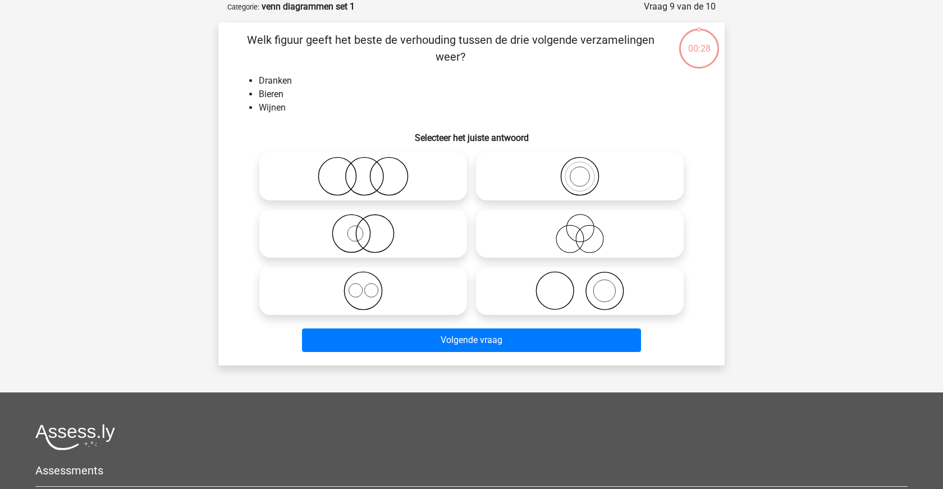
scroll to position [0, 0]
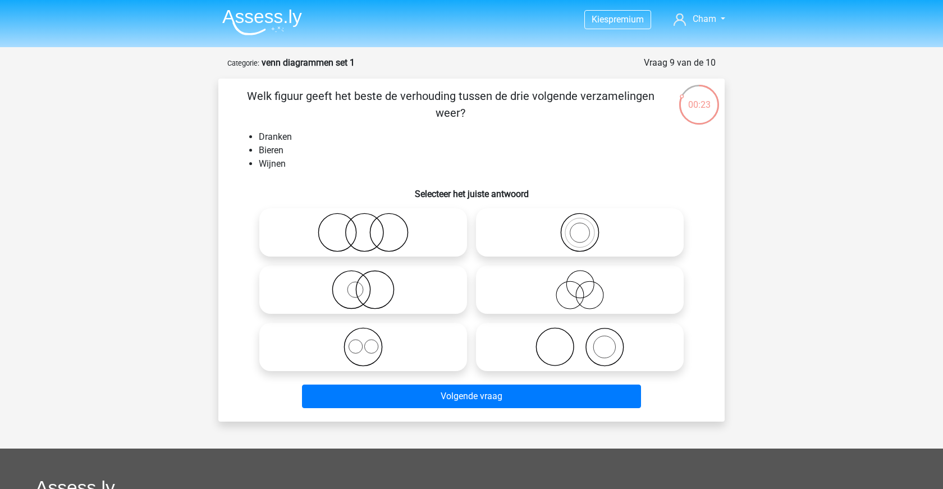
click at [408, 354] on icon at bounding box center [363, 346] width 199 height 39
click at [370, 341] on input "radio" at bounding box center [366, 337] width 7 height 7
radio input "true"
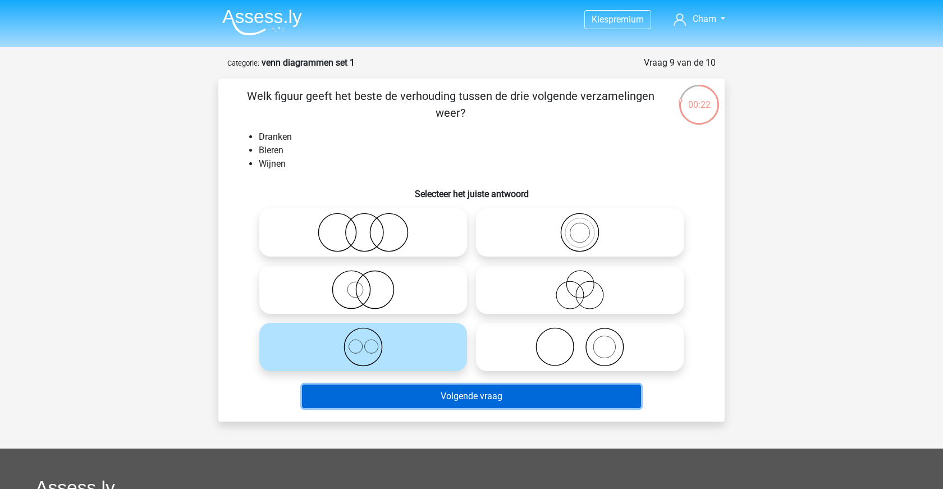
click at [549, 393] on button "Volgende vraag" at bounding box center [472, 397] width 340 height 24
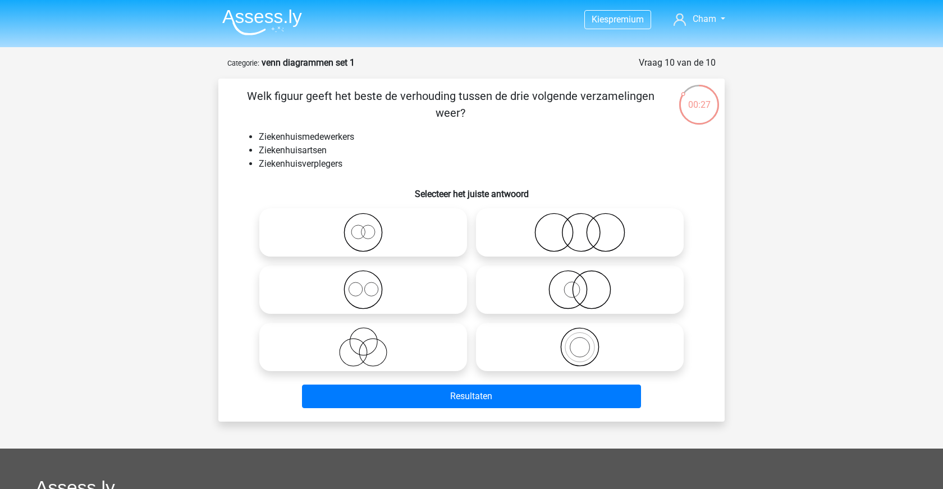
click at [397, 289] on icon at bounding box center [363, 289] width 199 height 39
click at [370, 284] on input "radio" at bounding box center [366, 280] width 7 height 7
radio input "true"
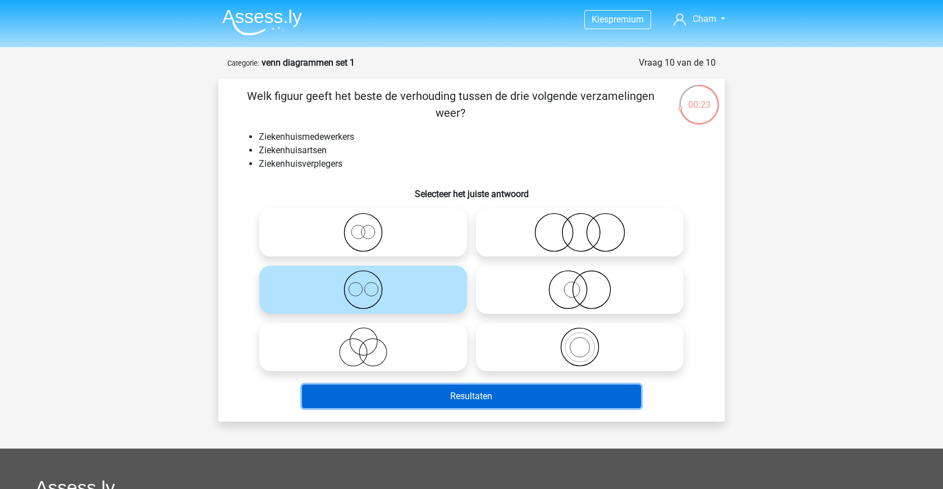
click at [502, 405] on button "Resultaten" at bounding box center [472, 397] width 340 height 24
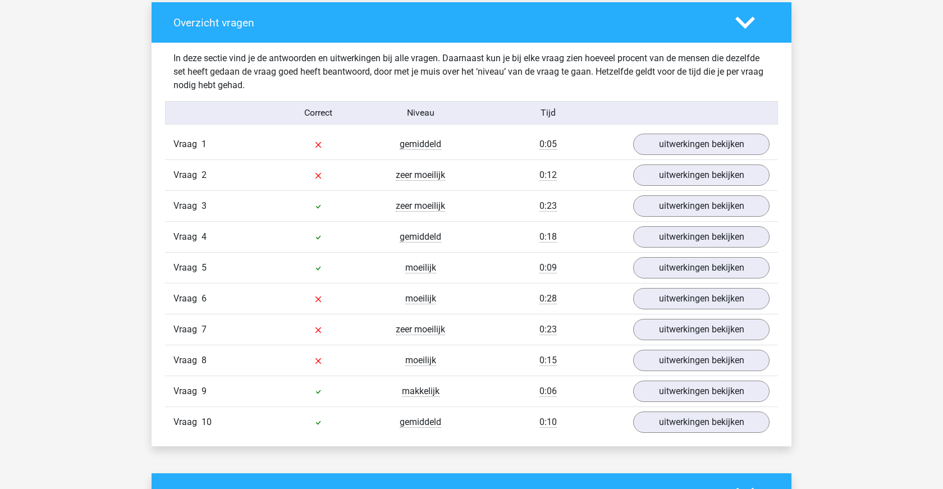
scroll to position [825, 0]
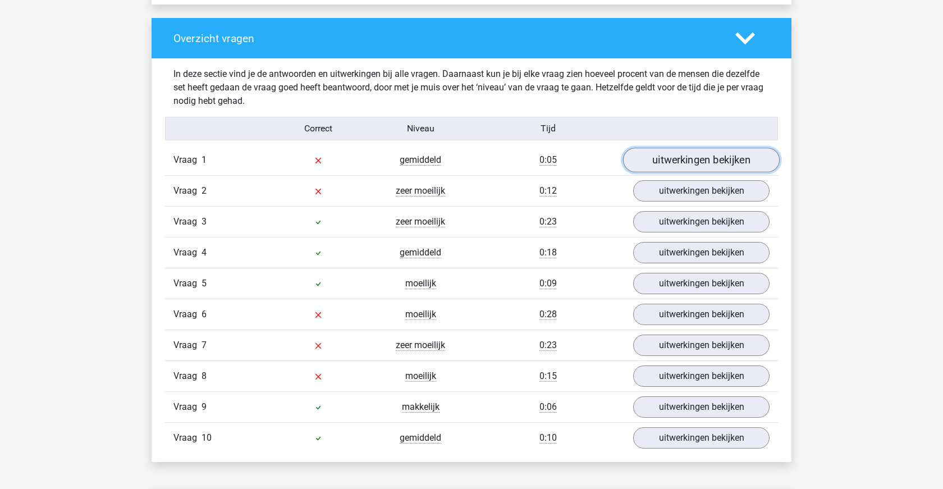
click at [750, 164] on link "uitwerkingen bekijken" at bounding box center [701, 160] width 157 height 25
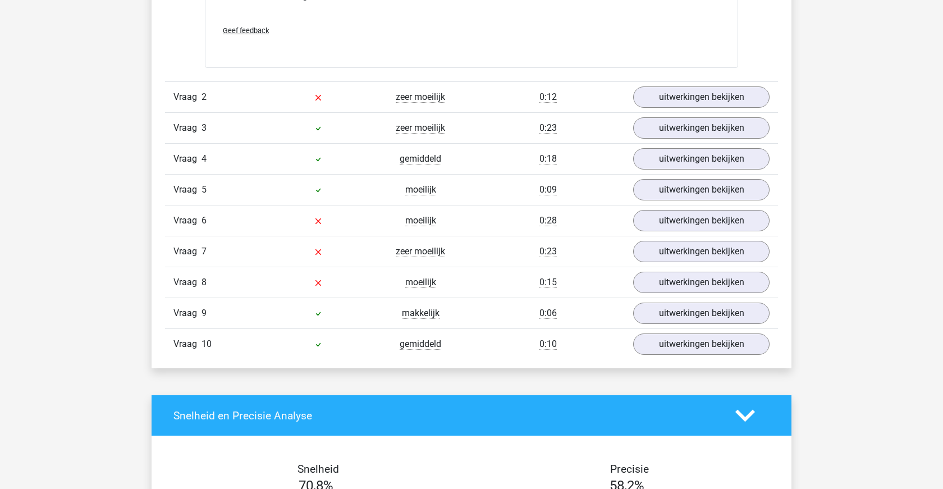
scroll to position [1353, 0]
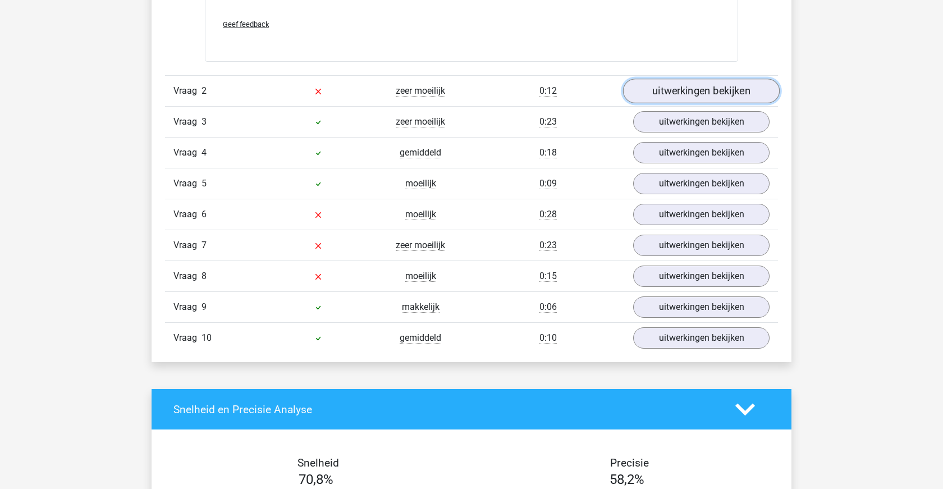
click at [668, 85] on link "uitwerkingen bekijken" at bounding box center [701, 91] width 157 height 25
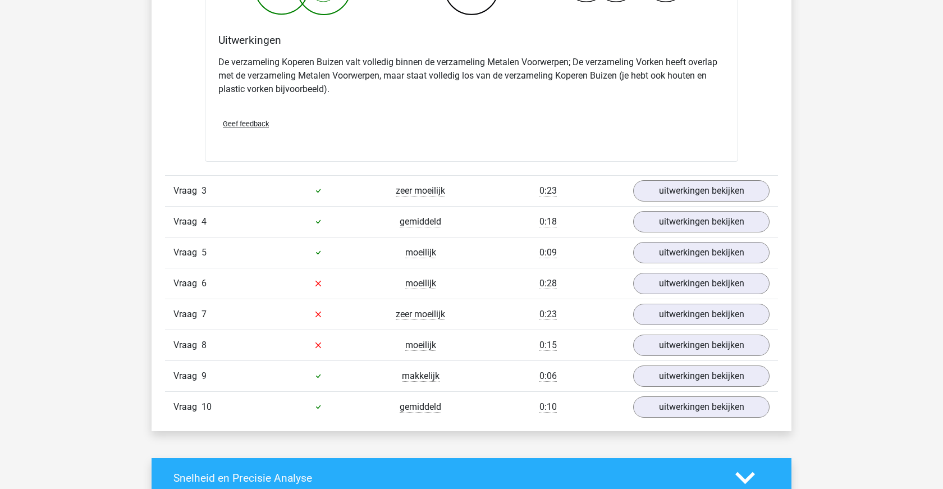
scroll to position [1743, 0]
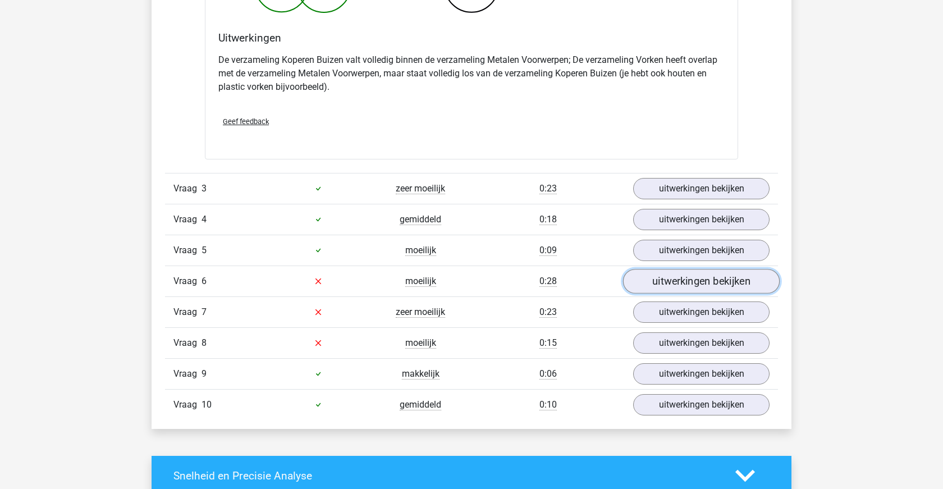
click at [652, 286] on link "uitwerkingen bekijken" at bounding box center [701, 281] width 157 height 25
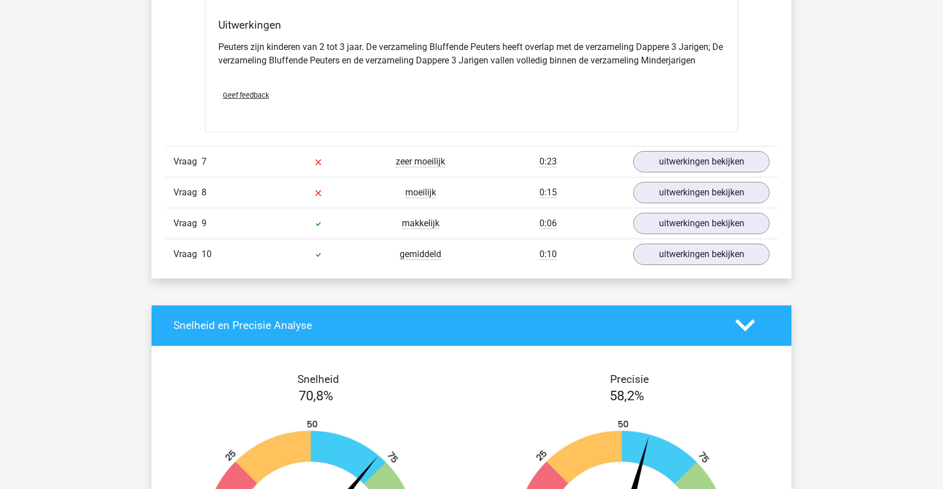
scroll to position [2322, 0]
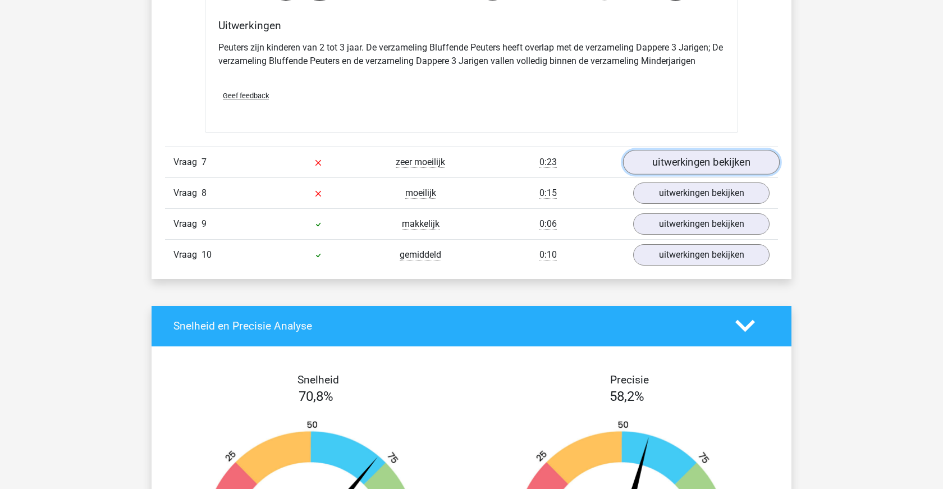
click at [727, 161] on link "uitwerkingen bekijken" at bounding box center [701, 162] width 157 height 25
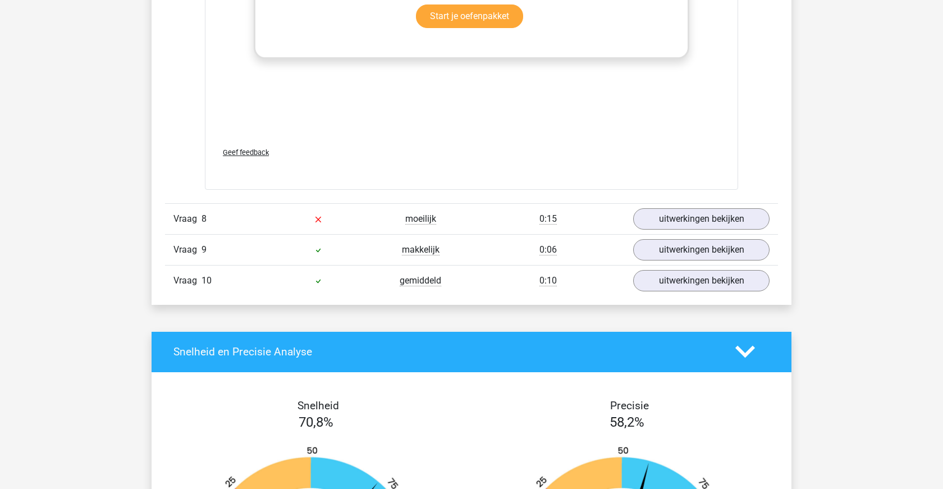
scroll to position [3040, 0]
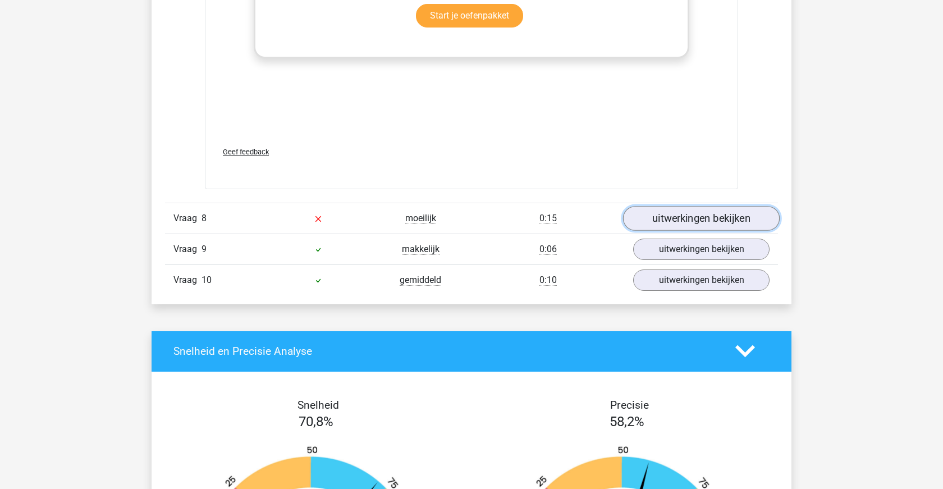
click at [676, 211] on link "uitwerkingen bekijken" at bounding box center [701, 218] width 157 height 25
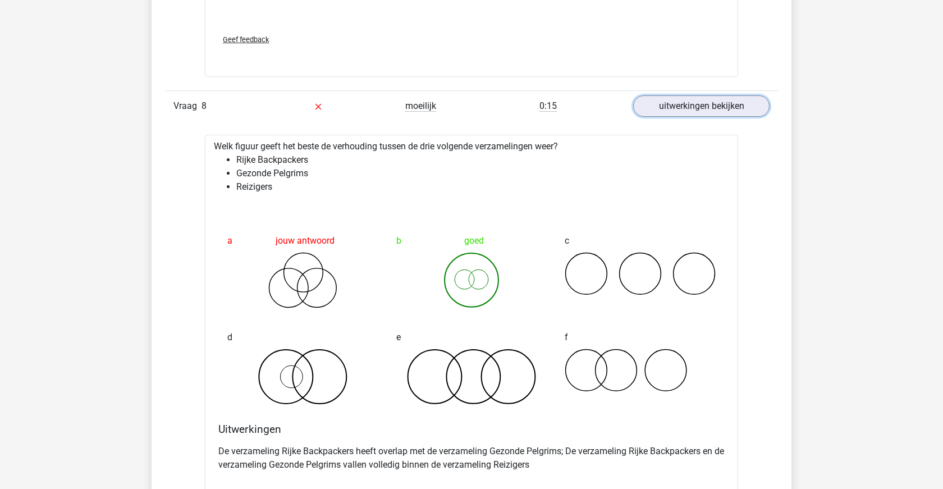
scroll to position [3153, 0]
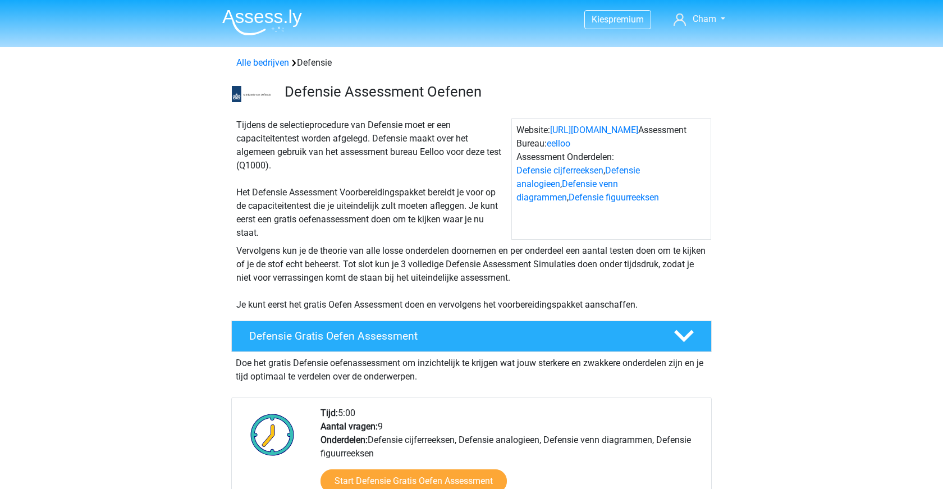
scroll to position [944, 0]
